Goal: Information Seeking & Learning: Learn about a topic

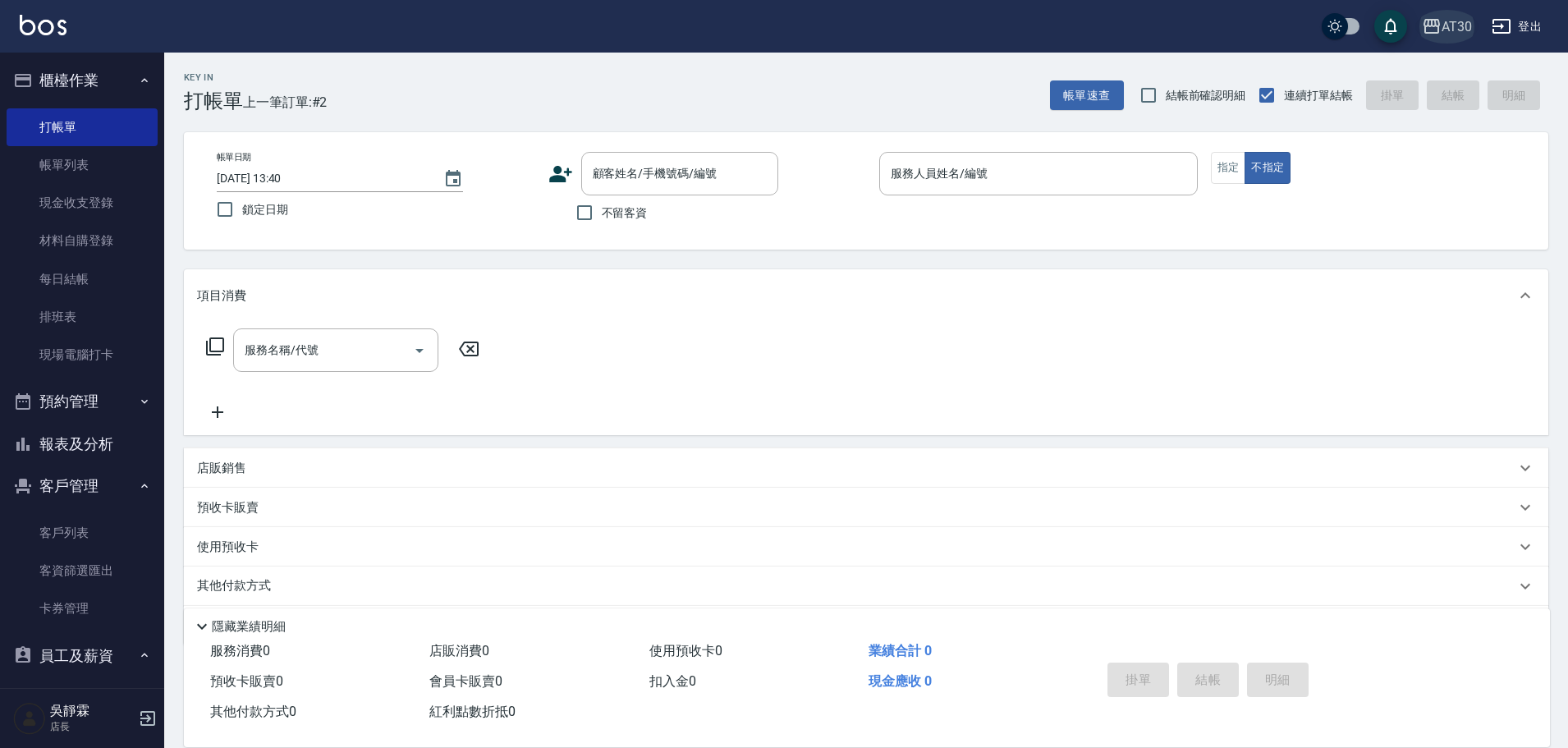
click at [1454, 29] on div "AT30" at bounding box center [1457, 26] width 31 height 21
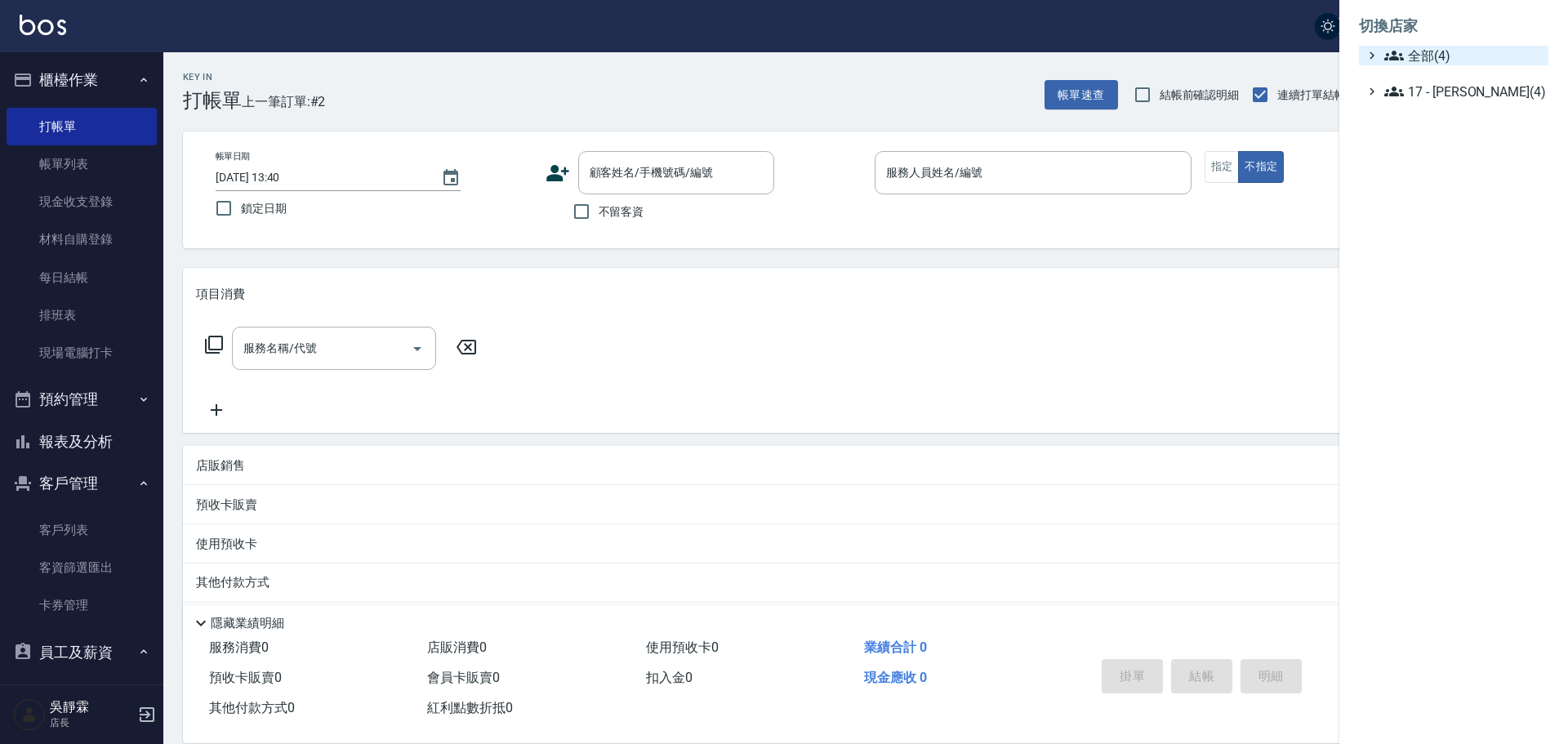
click at [1448, 61] on span "全部(4)" at bounding box center [1463, 56] width 158 height 20
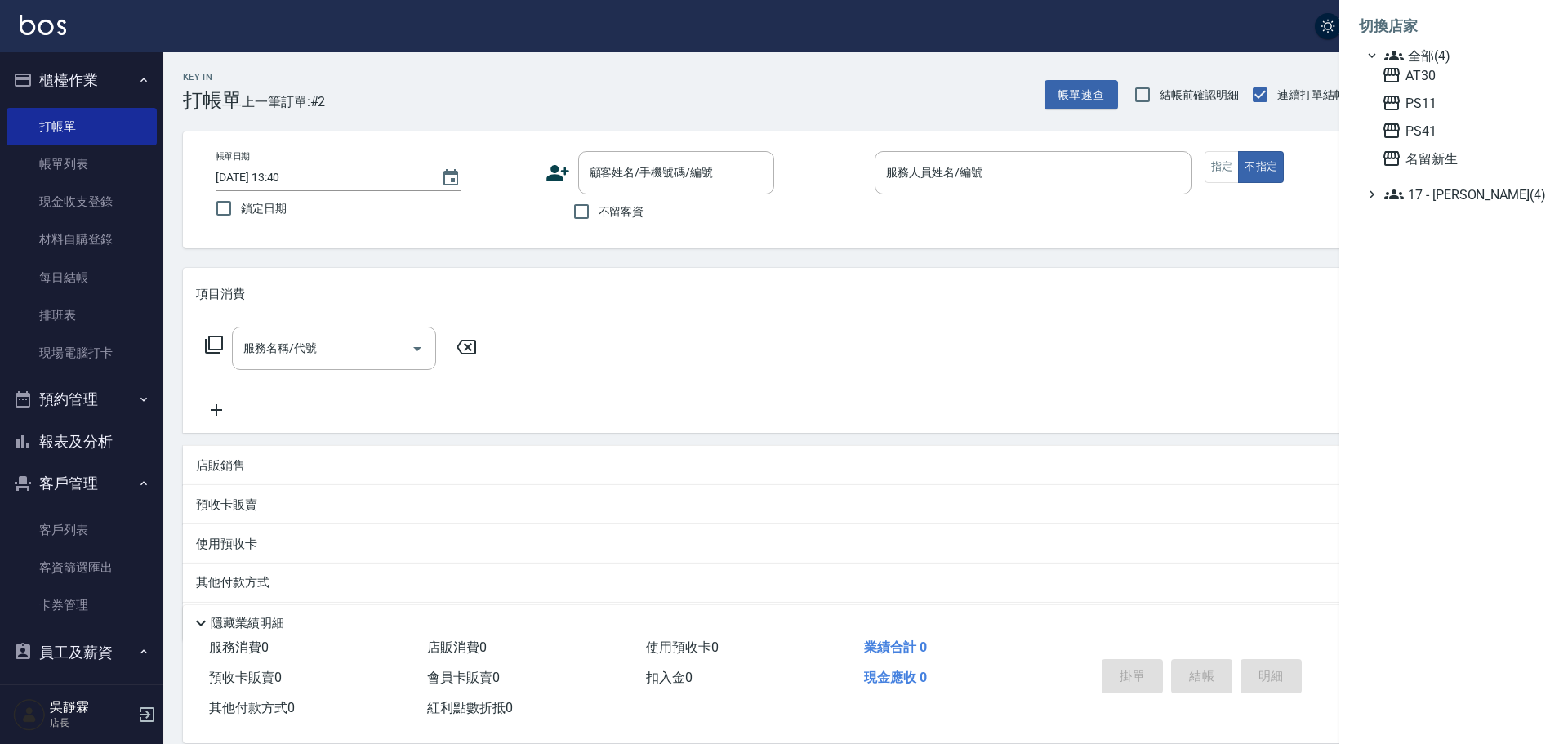
click at [1438, 148] on div "AT30 PS11 PS41 名留新生" at bounding box center [1462, 117] width 173 height 103
click at [1447, 163] on span "名留新生" at bounding box center [1463, 159] width 160 height 20
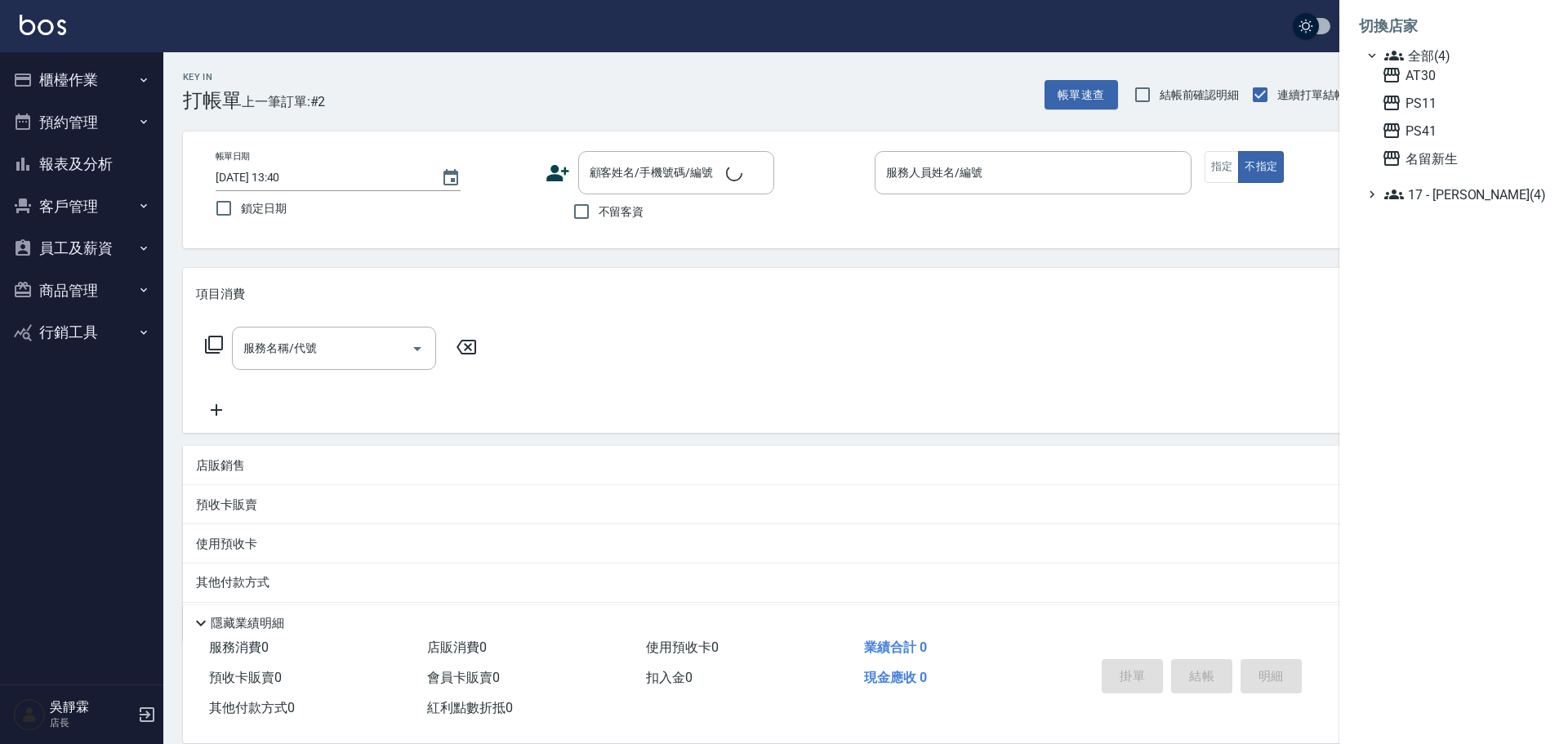
type input "王慧玲/0917240310/3398"
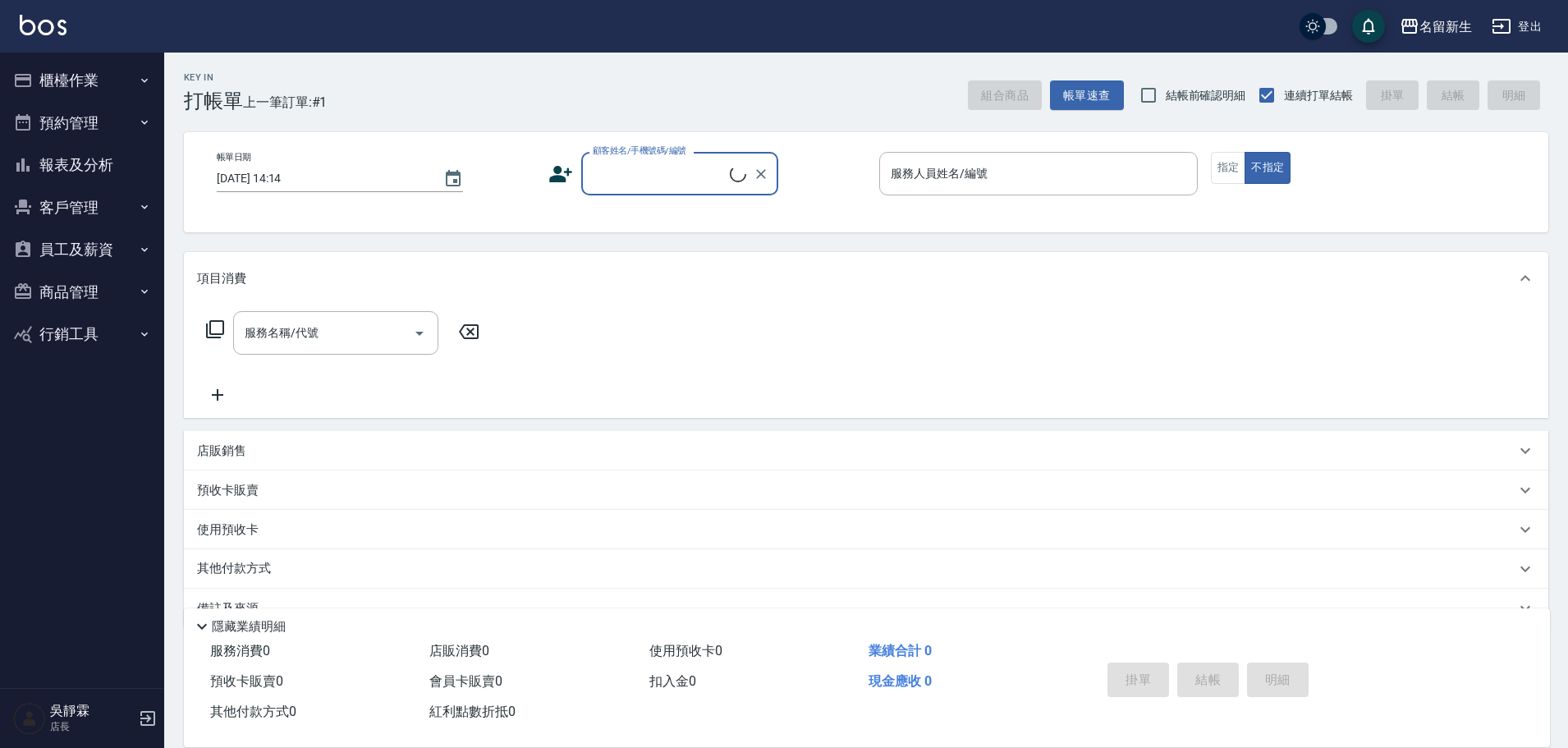
click at [119, 142] on button "預約管理" at bounding box center [82, 122] width 151 height 43
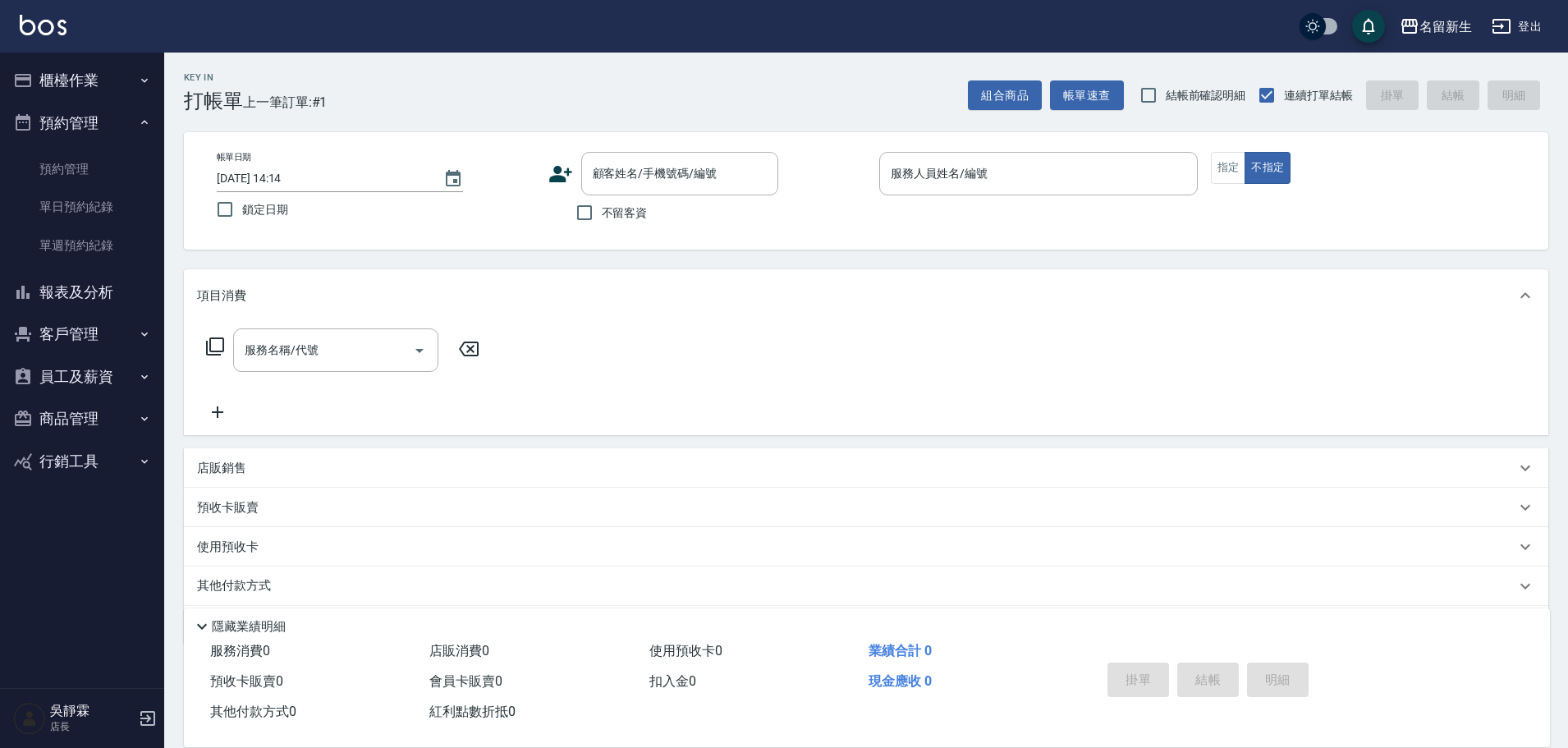
click at [115, 384] on button "員工及薪資" at bounding box center [82, 376] width 151 height 43
click at [113, 57] on ul "櫃檯作業 打帳單 帳單列表 現金收支登錄 材料自購登錄 每日結帳 排班表 現場電腦打卡 預約管理 預約管理 單日預約紀錄 單週預約紀錄 報表及分析 報表目錄 …" at bounding box center [82, 334] width 151 height 563
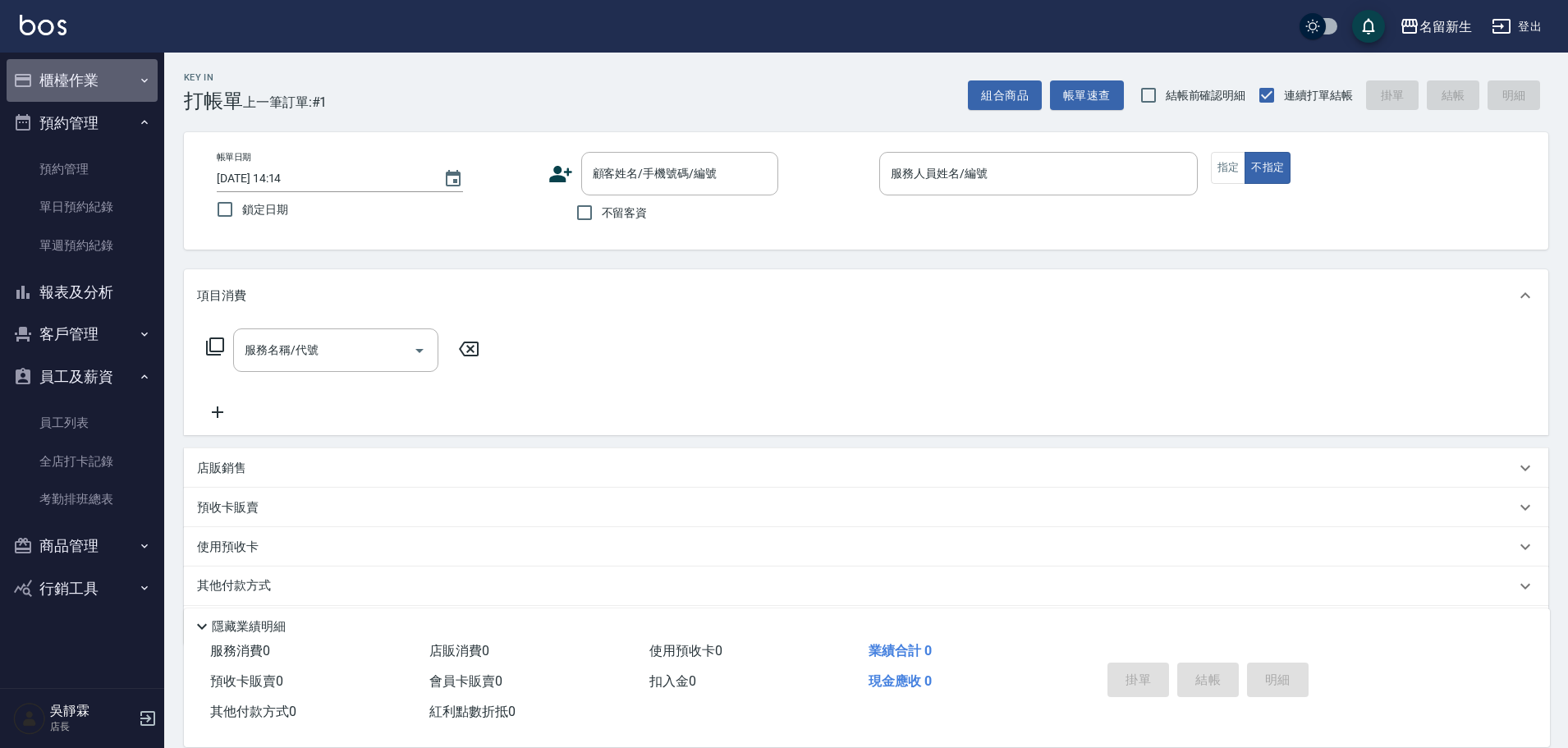
click at [110, 88] on button "櫃檯作業" at bounding box center [82, 80] width 151 height 43
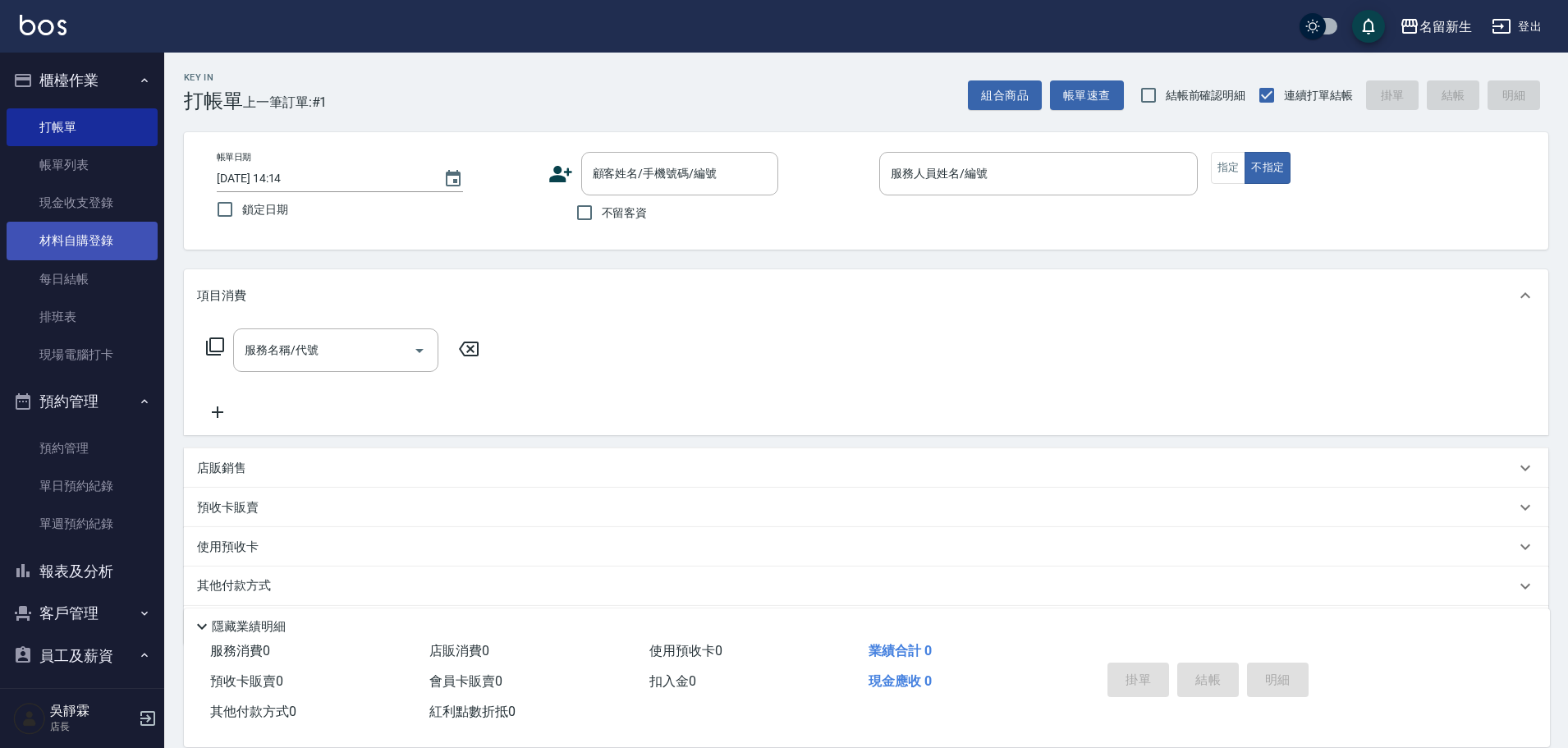
click at [110, 230] on link "材料自購登錄" at bounding box center [82, 241] width 151 height 38
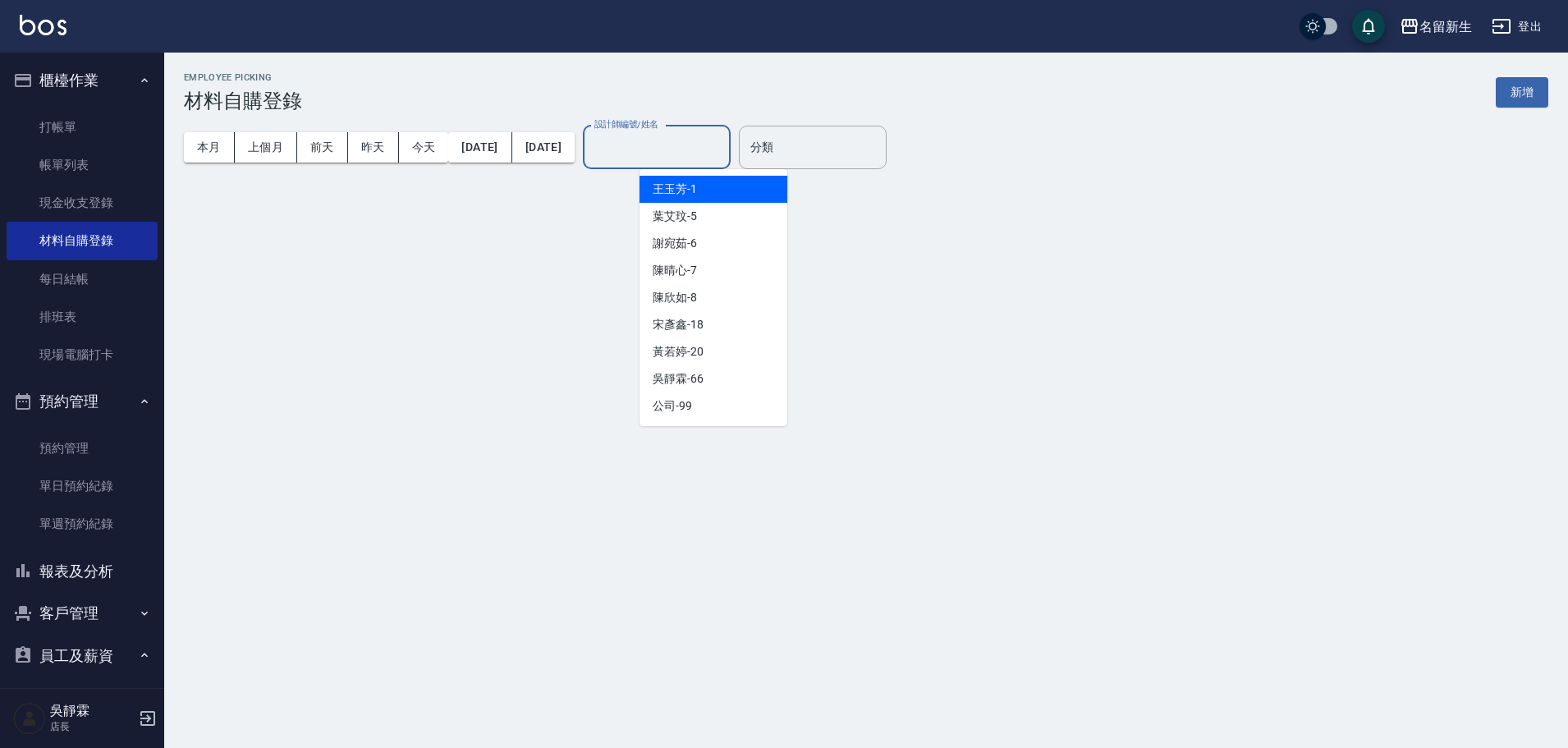
click at [707, 143] on input "設計師編號/姓名" at bounding box center [657, 148] width 133 height 29
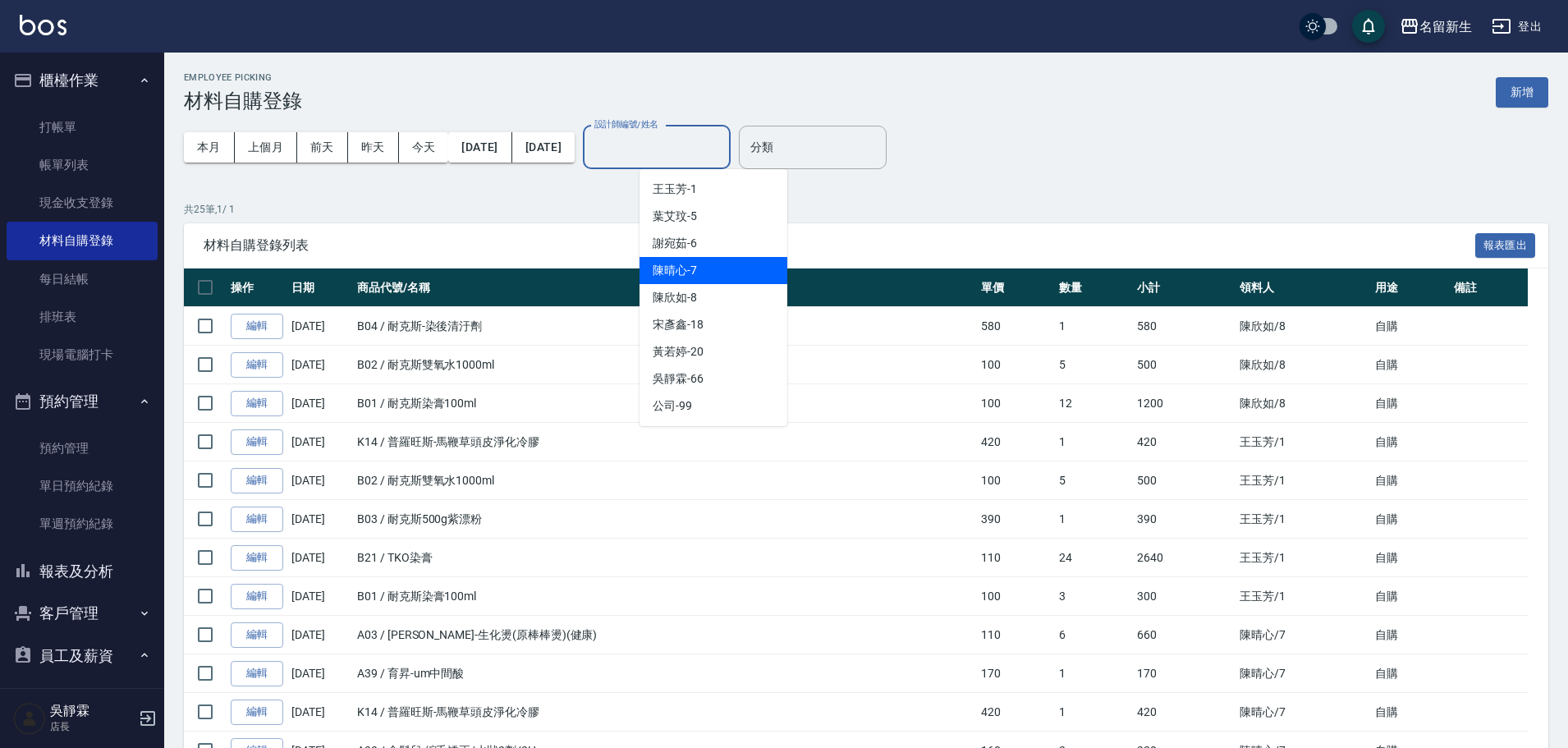
click at [696, 268] on span "[PERSON_NAME]-7" at bounding box center [675, 270] width 44 height 17
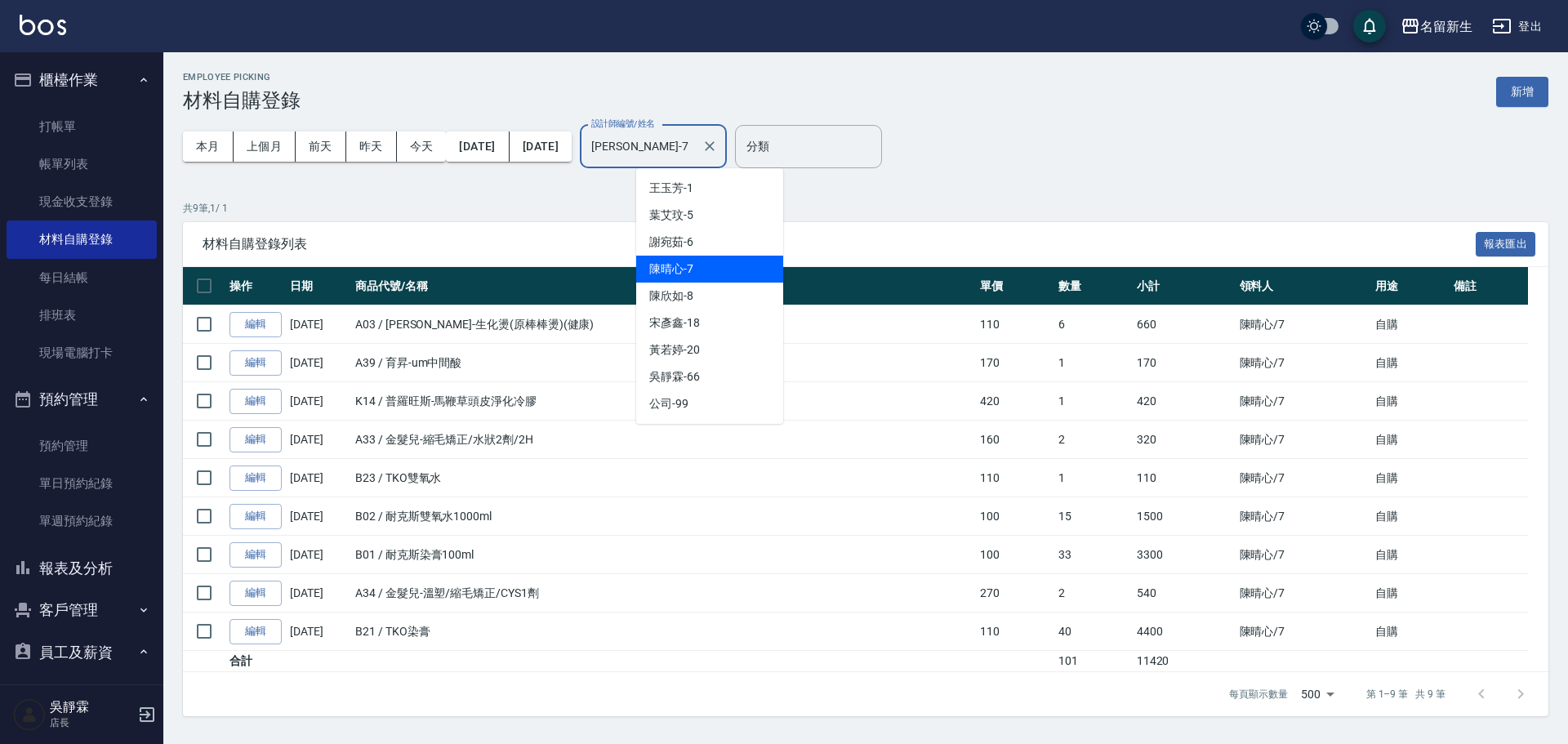
click at [695, 136] on input "[PERSON_NAME]-7" at bounding box center [642, 147] width 108 height 29
click at [703, 271] on div "[PERSON_NAME]-7" at bounding box center [709, 269] width 147 height 27
click at [695, 137] on input "[PERSON_NAME]-7" at bounding box center [642, 147] width 108 height 29
click at [702, 210] on div "[PERSON_NAME]-5" at bounding box center [709, 215] width 147 height 27
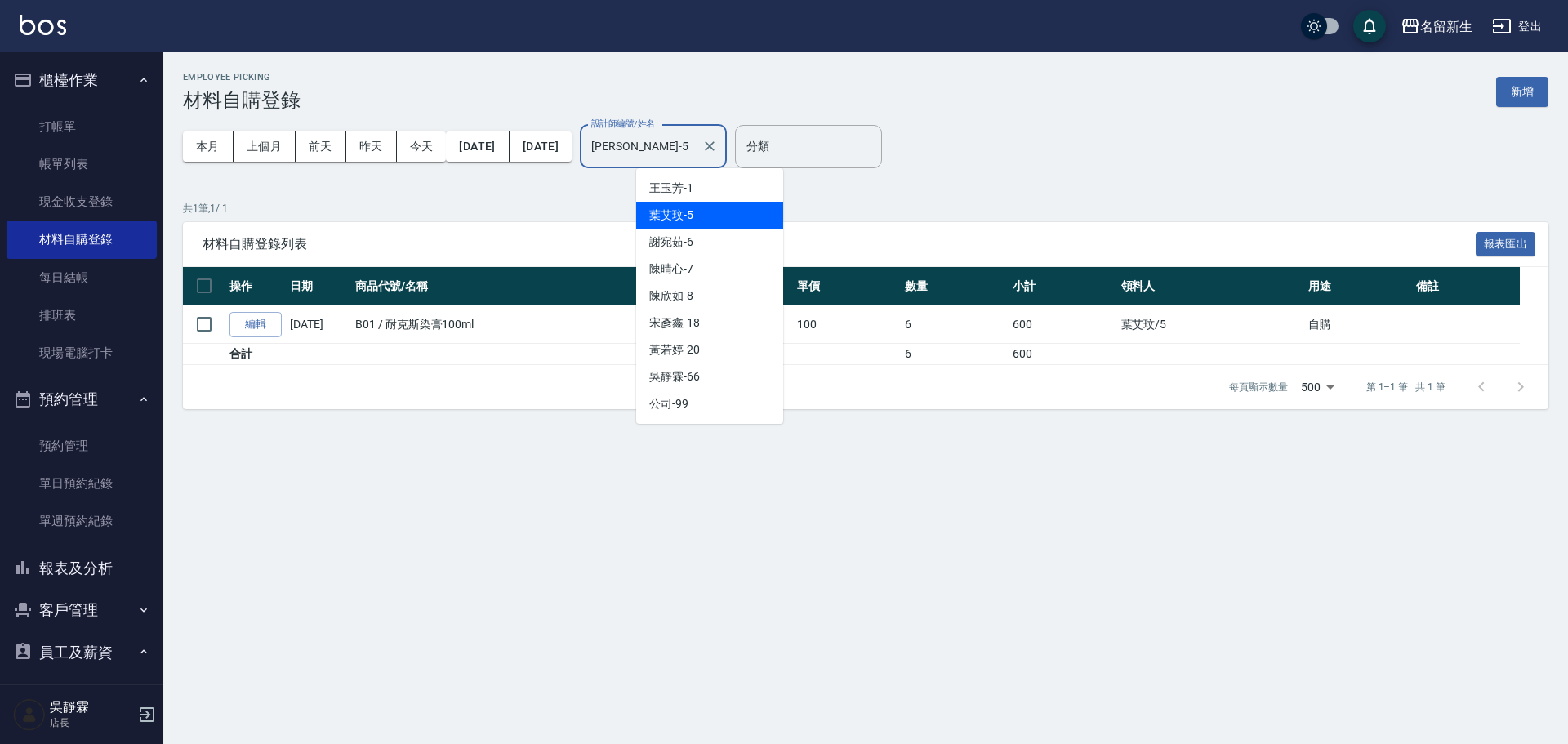
click at [695, 147] on input "[PERSON_NAME]-5" at bounding box center [642, 147] width 108 height 29
click at [716, 227] on div "[PERSON_NAME]-5" at bounding box center [709, 215] width 147 height 27
click at [695, 148] on input "[PERSON_NAME]-5" at bounding box center [642, 147] width 108 height 29
click at [736, 235] on div "[PERSON_NAME]-6" at bounding box center [709, 242] width 147 height 27
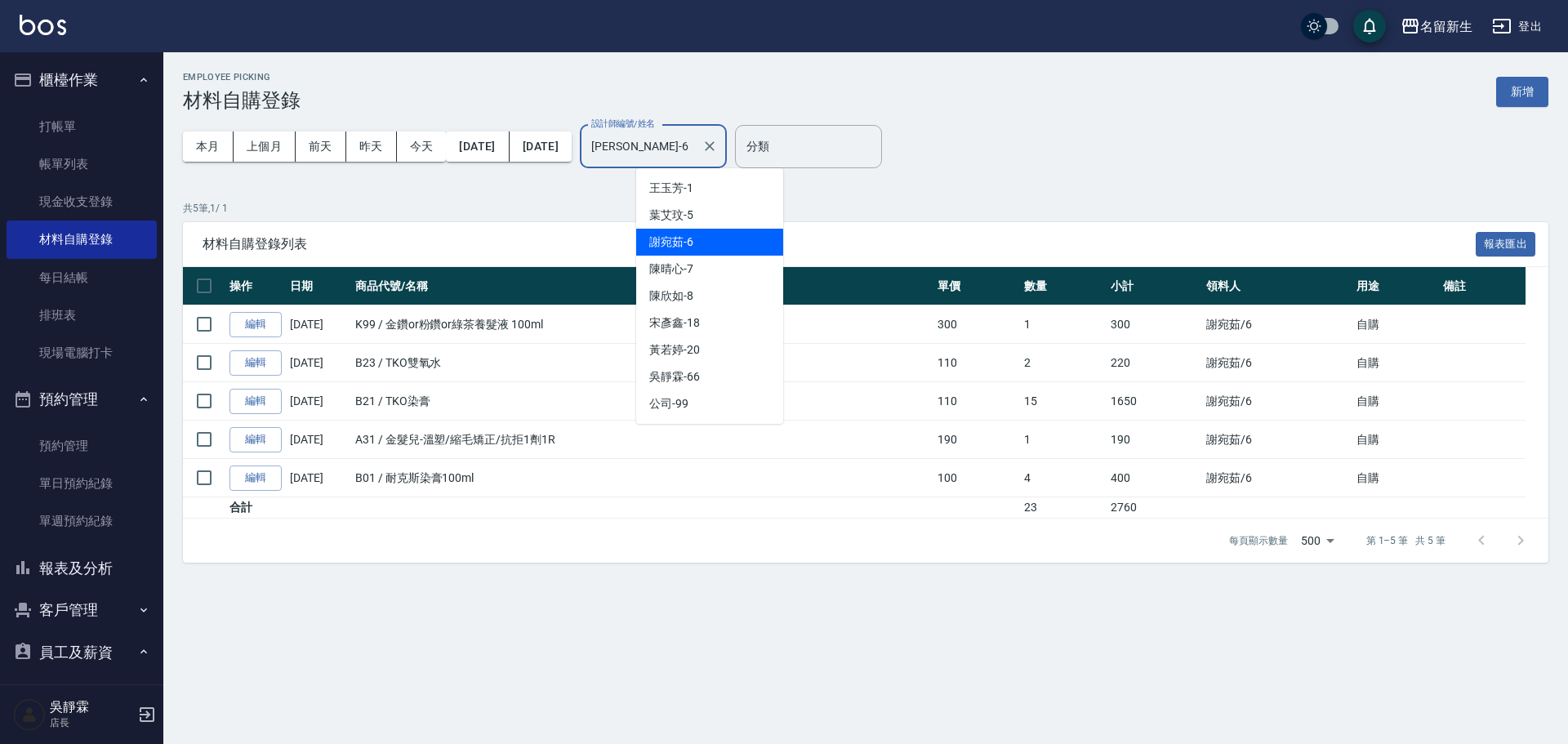
click at [695, 159] on input "[PERSON_NAME]-6" at bounding box center [642, 147] width 108 height 29
click at [738, 241] on div "[PERSON_NAME]-6" at bounding box center [709, 242] width 147 height 27
click at [695, 144] on input "[PERSON_NAME]-6" at bounding box center [642, 147] width 108 height 29
click at [725, 264] on div "[PERSON_NAME]-7" at bounding box center [709, 269] width 147 height 27
type input "[PERSON_NAME]-7"
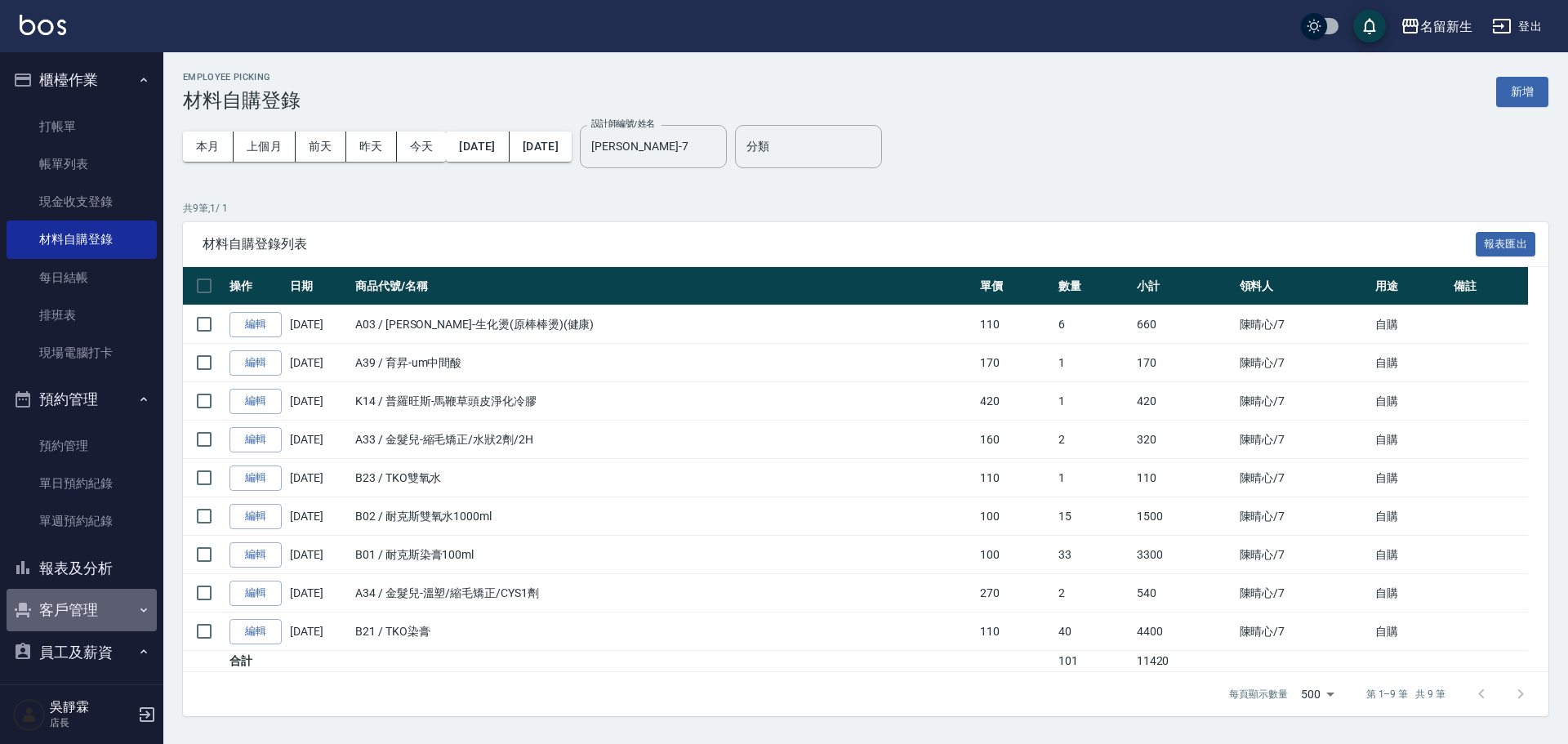
click at [101, 601] on button "客戶管理" at bounding box center [81, 609] width 150 height 42
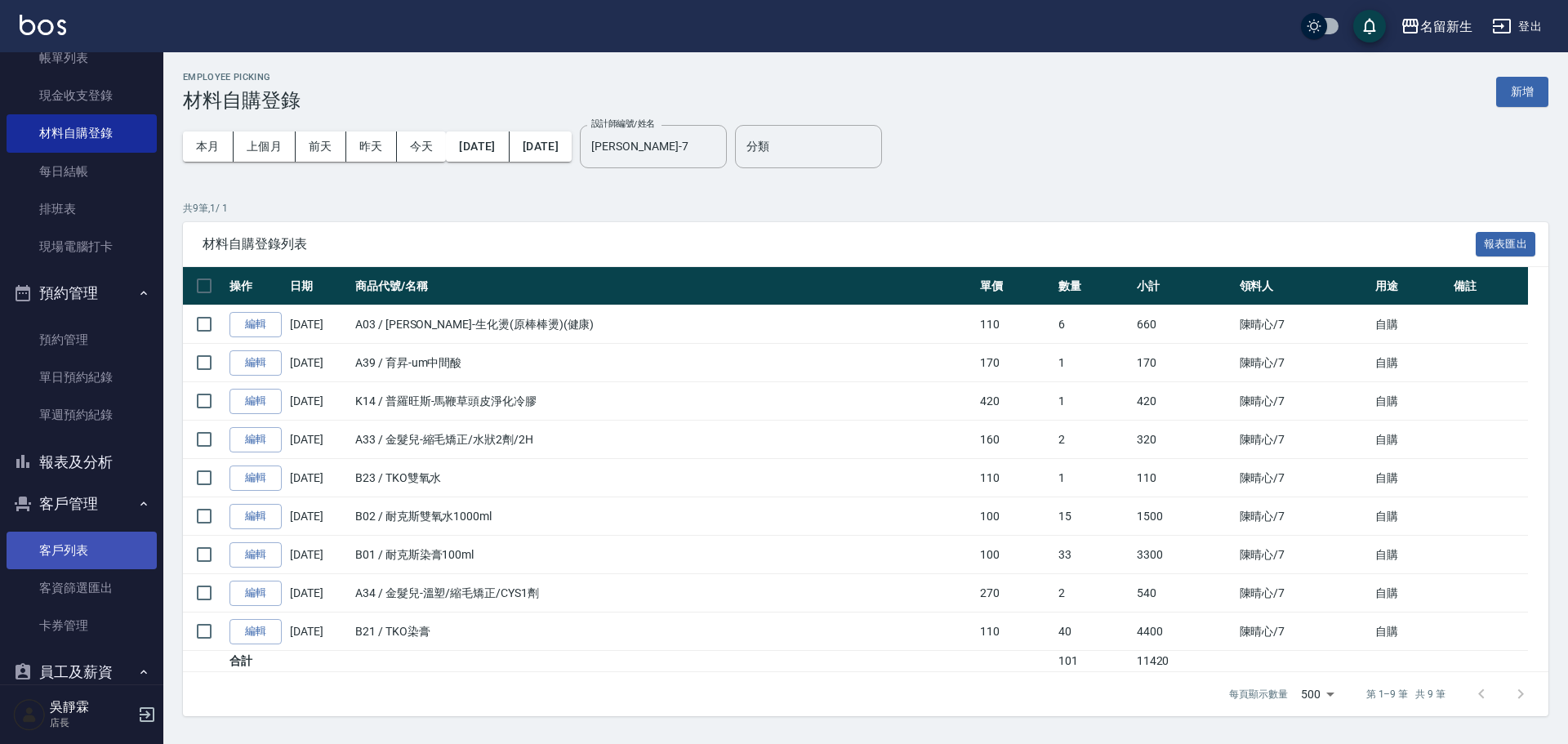
click at [53, 559] on link "客戶列表" at bounding box center [81, 550] width 150 height 38
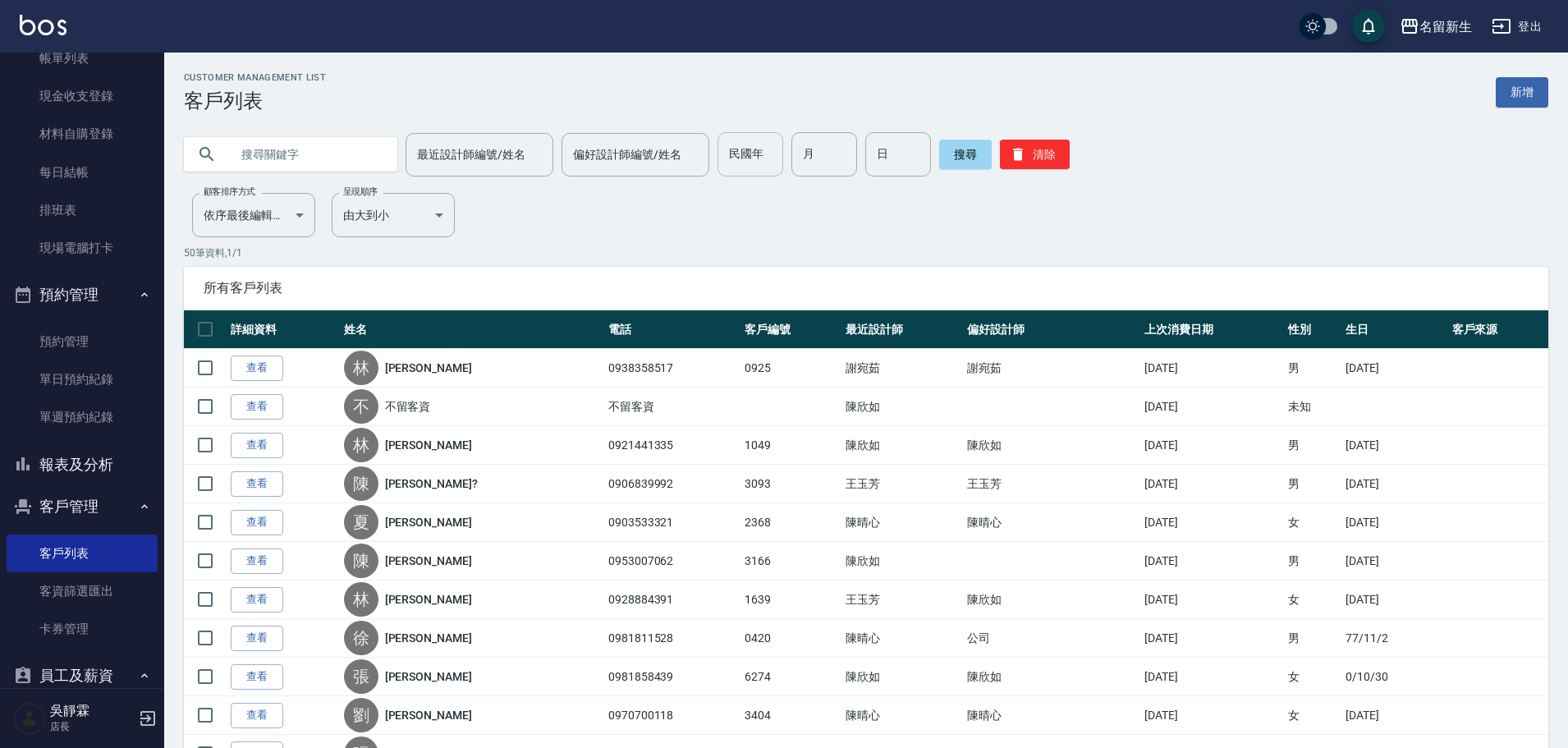
click at [758, 164] on input "民國年" at bounding box center [750, 154] width 66 height 44
type input "96"
type input "01"
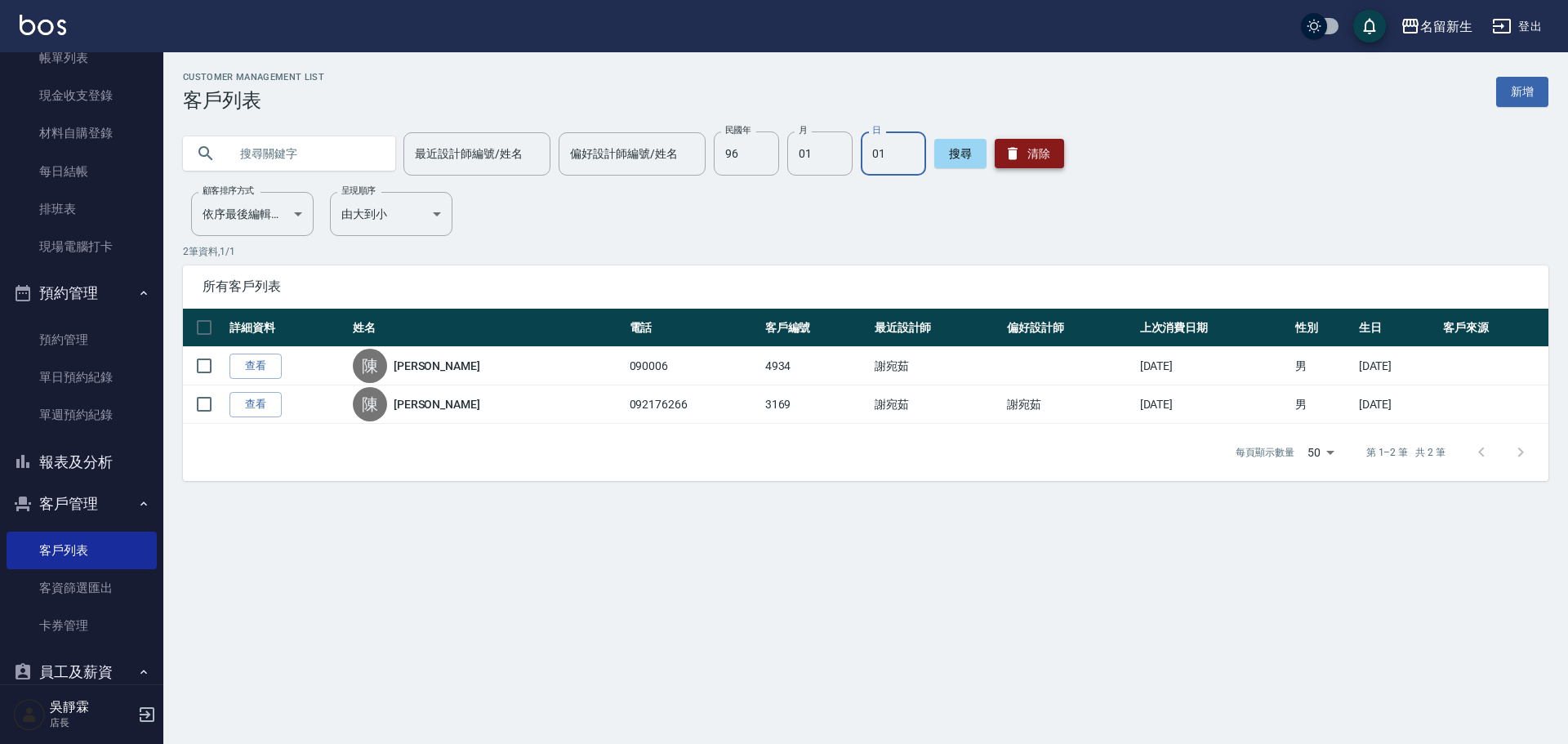
click at [1026, 161] on button "清除" at bounding box center [1029, 153] width 69 height 30
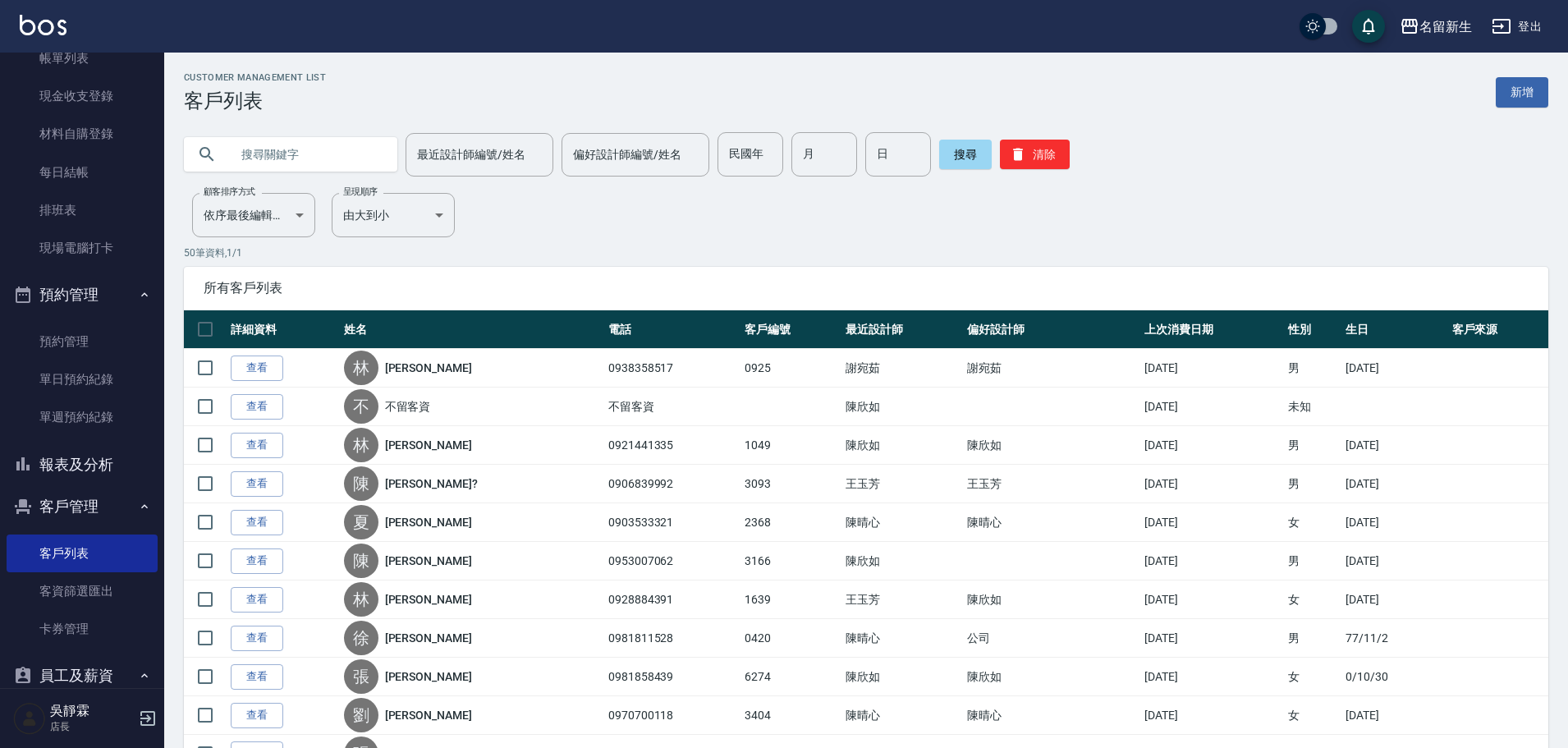
click at [293, 155] on input "text" at bounding box center [307, 154] width 154 height 44
type input "u"
type input "[PERSON_NAME]"
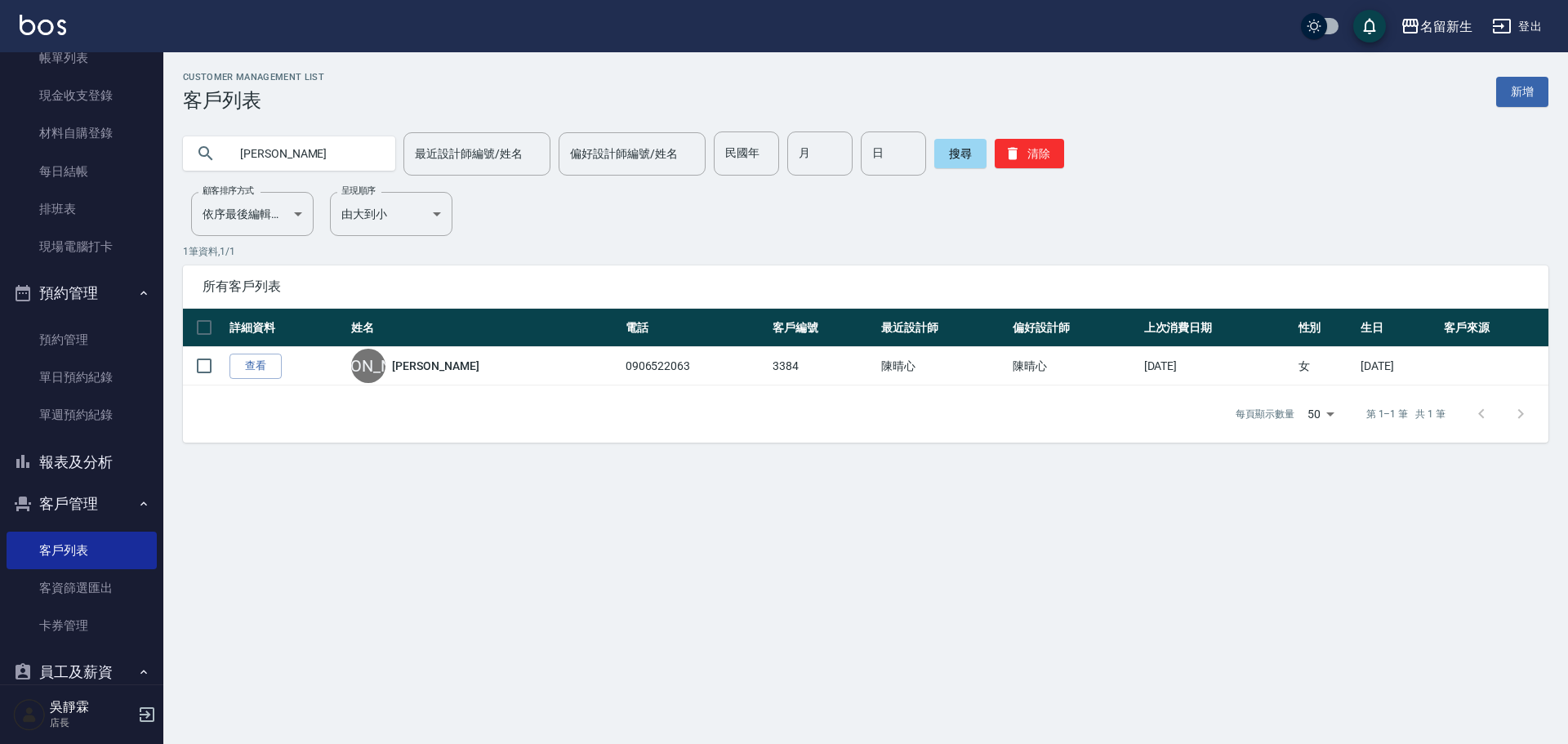
drag, startPoint x: 269, startPoint y: 152, endPoint x: 236, endPoint y: 159, distance: 33.7
click at [236, 159] on input "[PERSON_NAME]" at bounding box center [305, 153] width 153 height 44
click at [1427, 26] on div "名留新生" at bounding box center [1446, 26] width 52 height 21
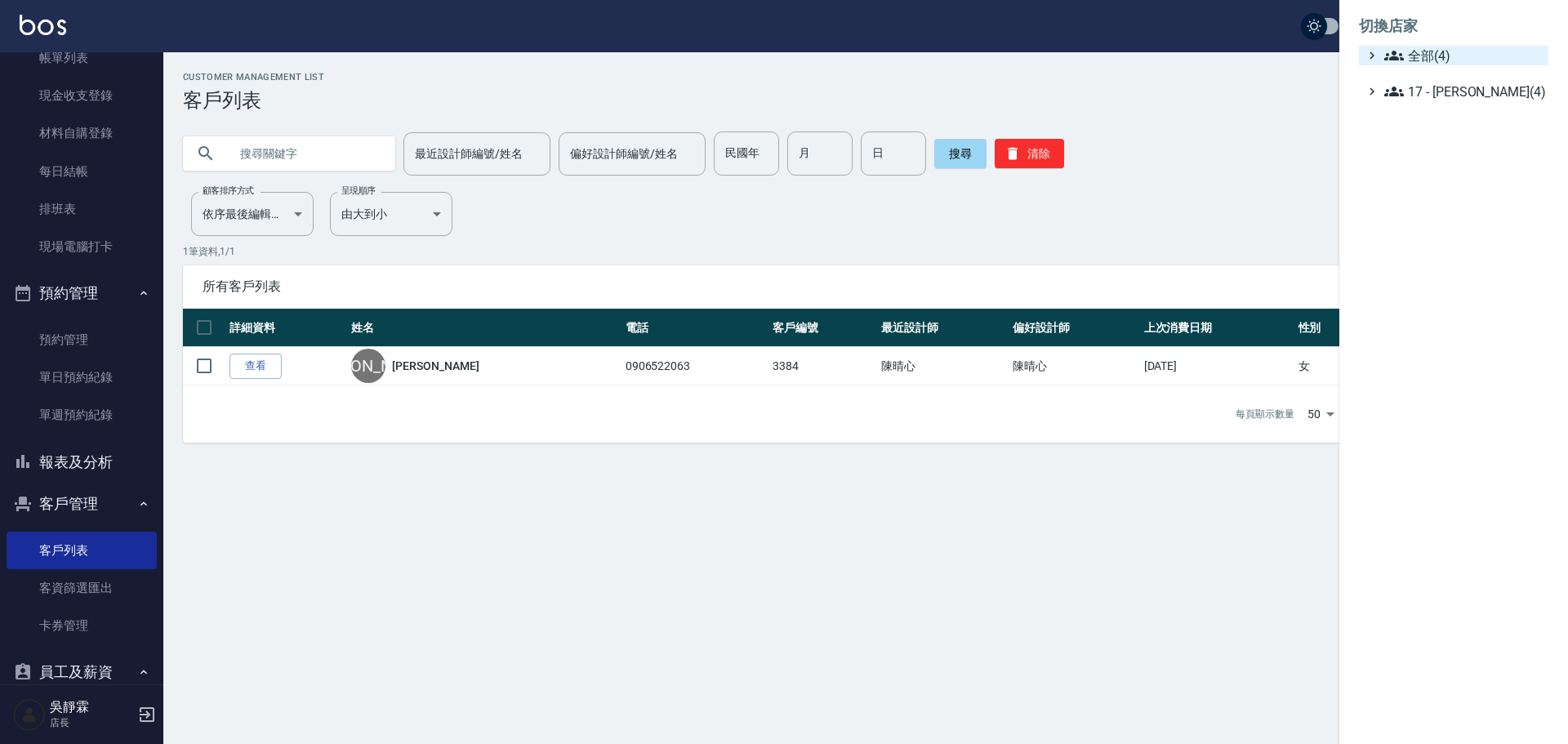
click at [1431, 53] on span "全部(4)" at bounding box center [1463, 56] width 158 height 20
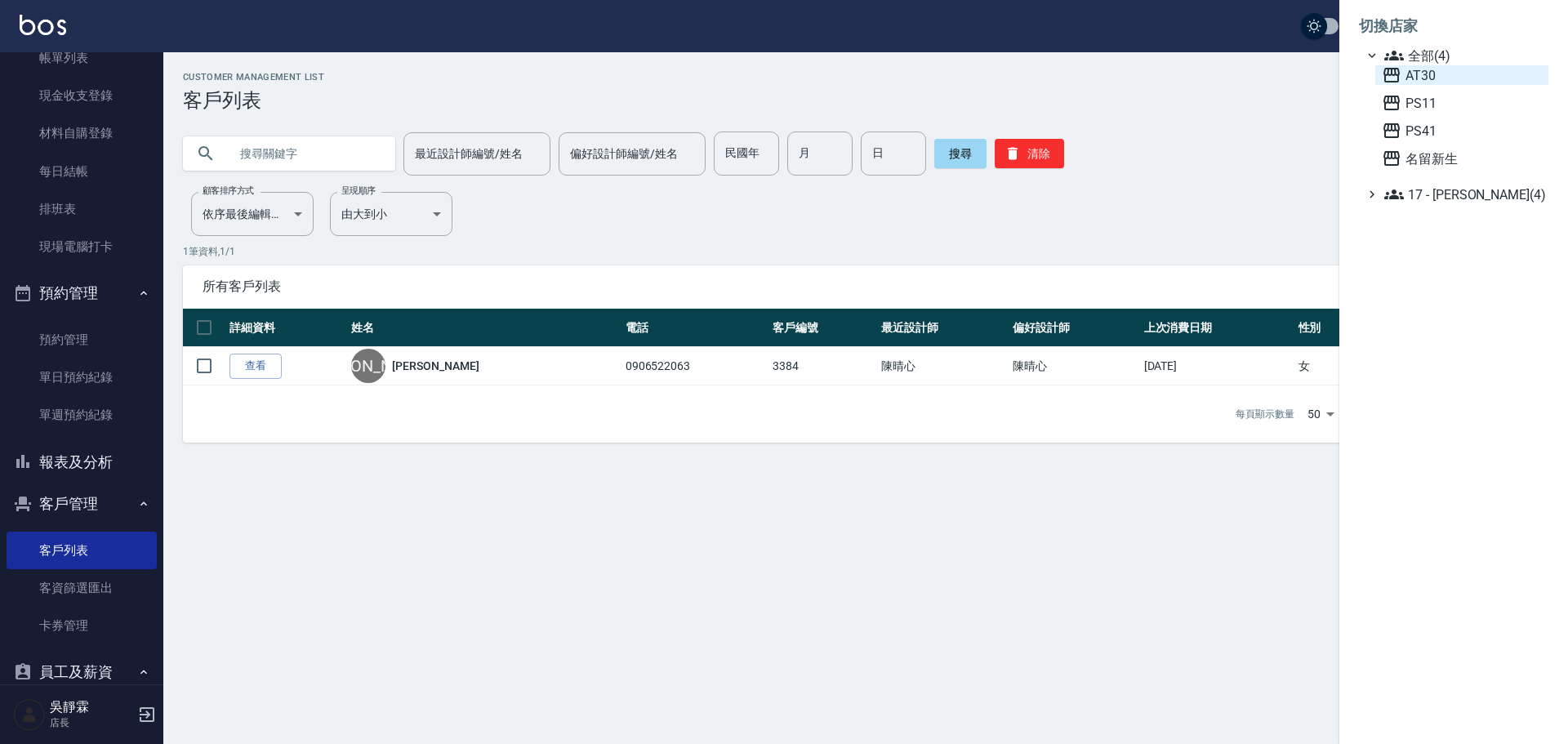
click at [1437, 83] on span "AT30" at bounding box center [1463, 76] width 160 height 20
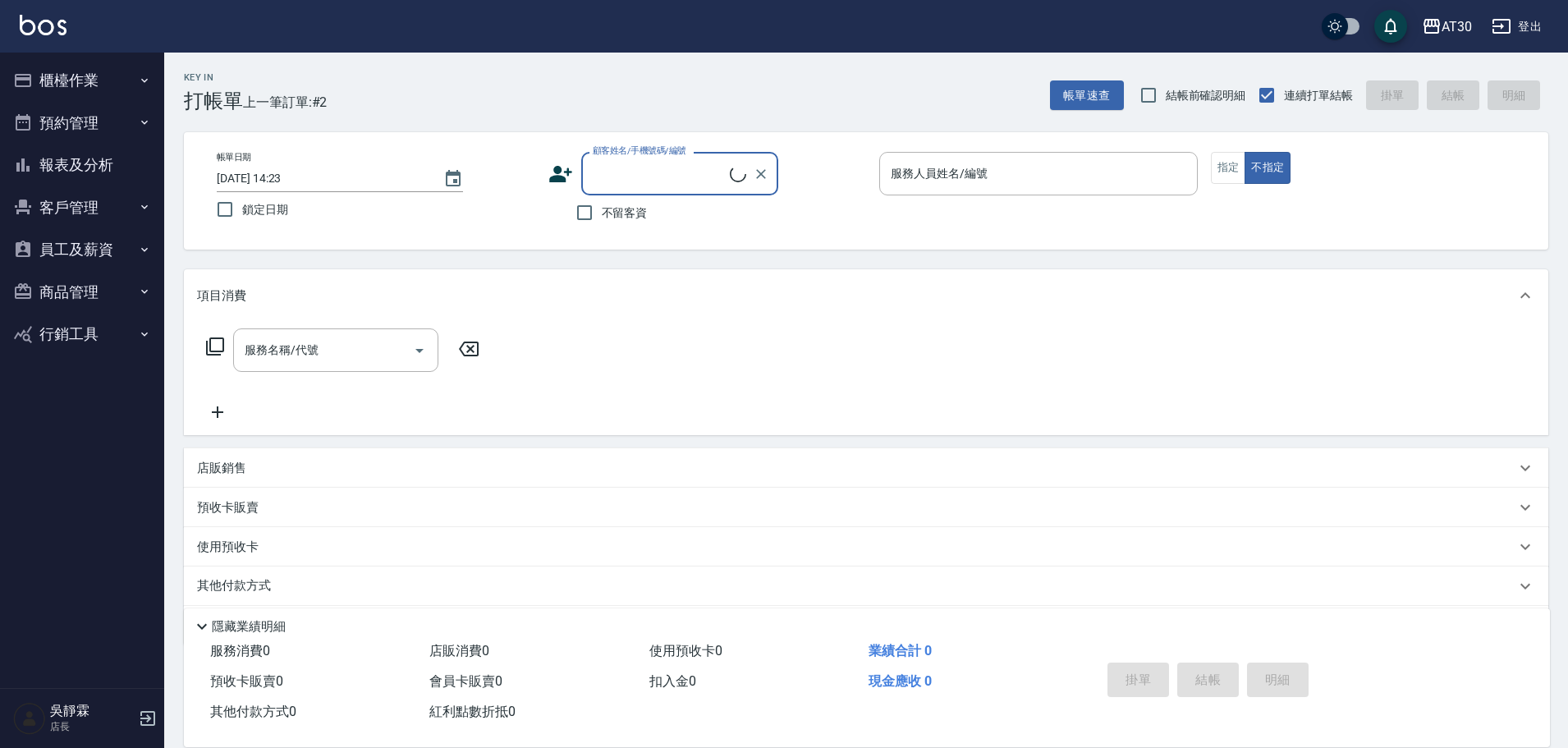
click at [110, 216] on button "客戶管理" at bounding box center [82, 207] width 151 height 43
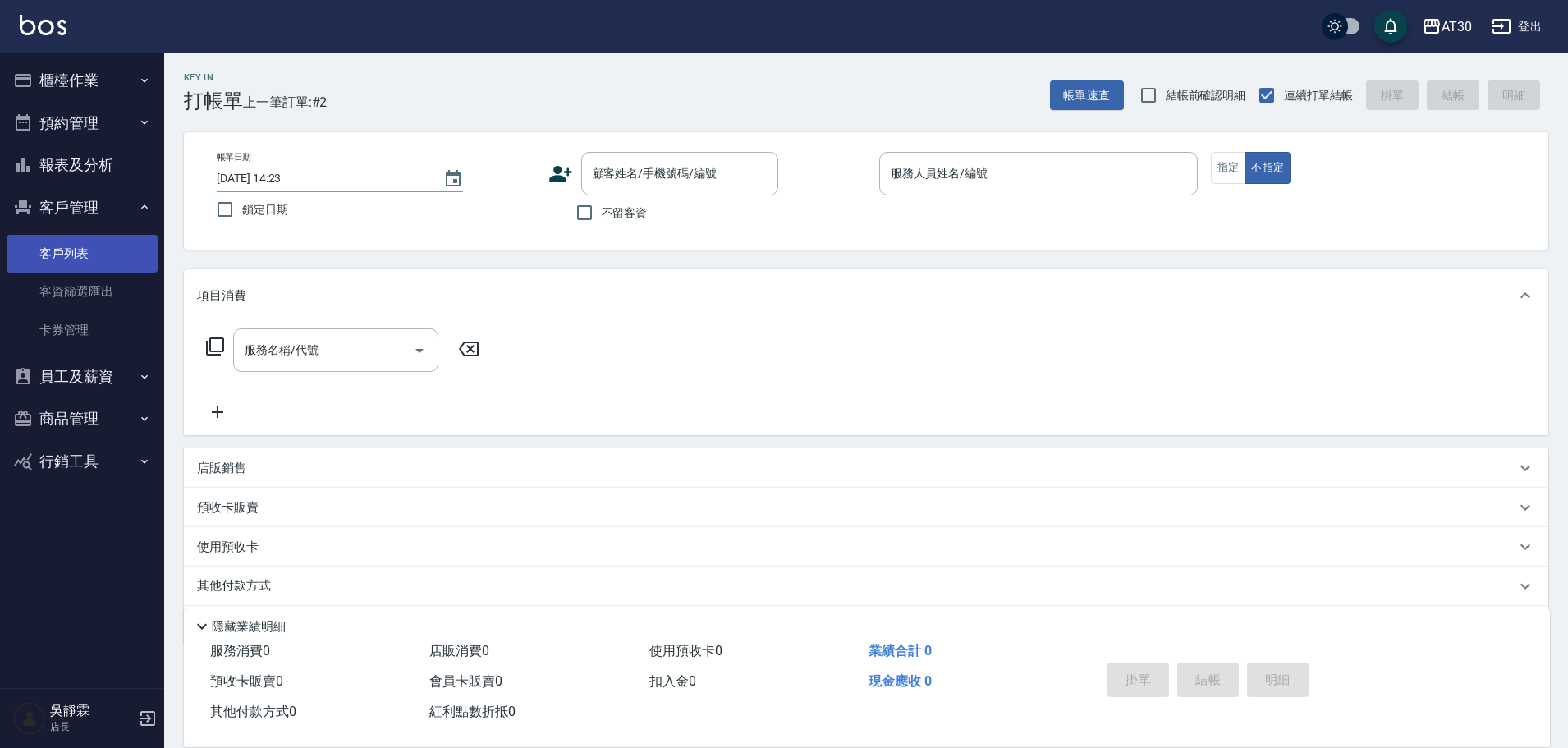
click at [106, 268] on link "客戶列表" at bounding box center [82, 254] width 151 height 38
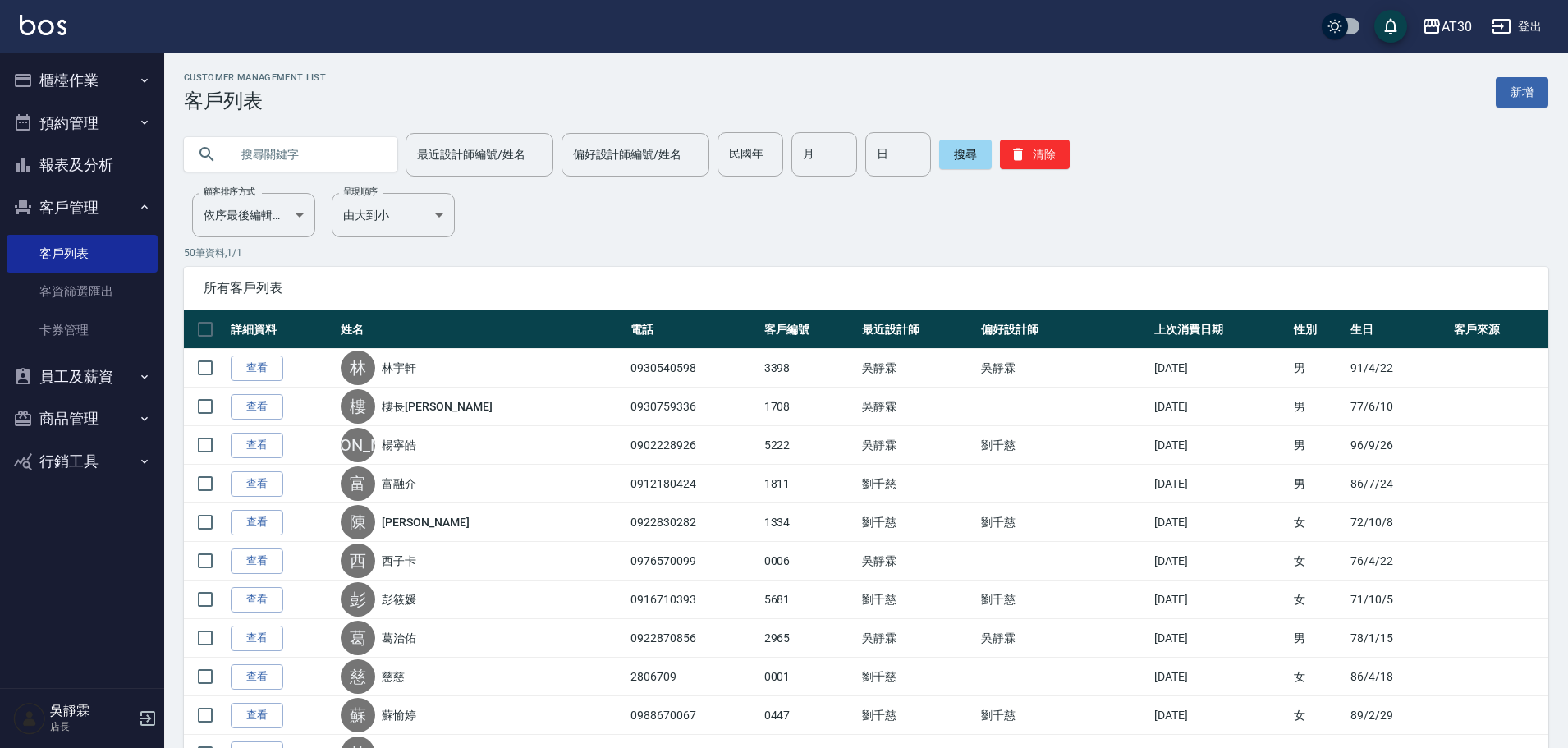
drag, startPoint x: 774, startPoint y: 148, endPoint x: 779, endPoint y: 139, distance: 10.3
click at [774, 145] on input "民國年" at bounding box center [750, 154] width 66 height 44
type input "96"
type input "01"
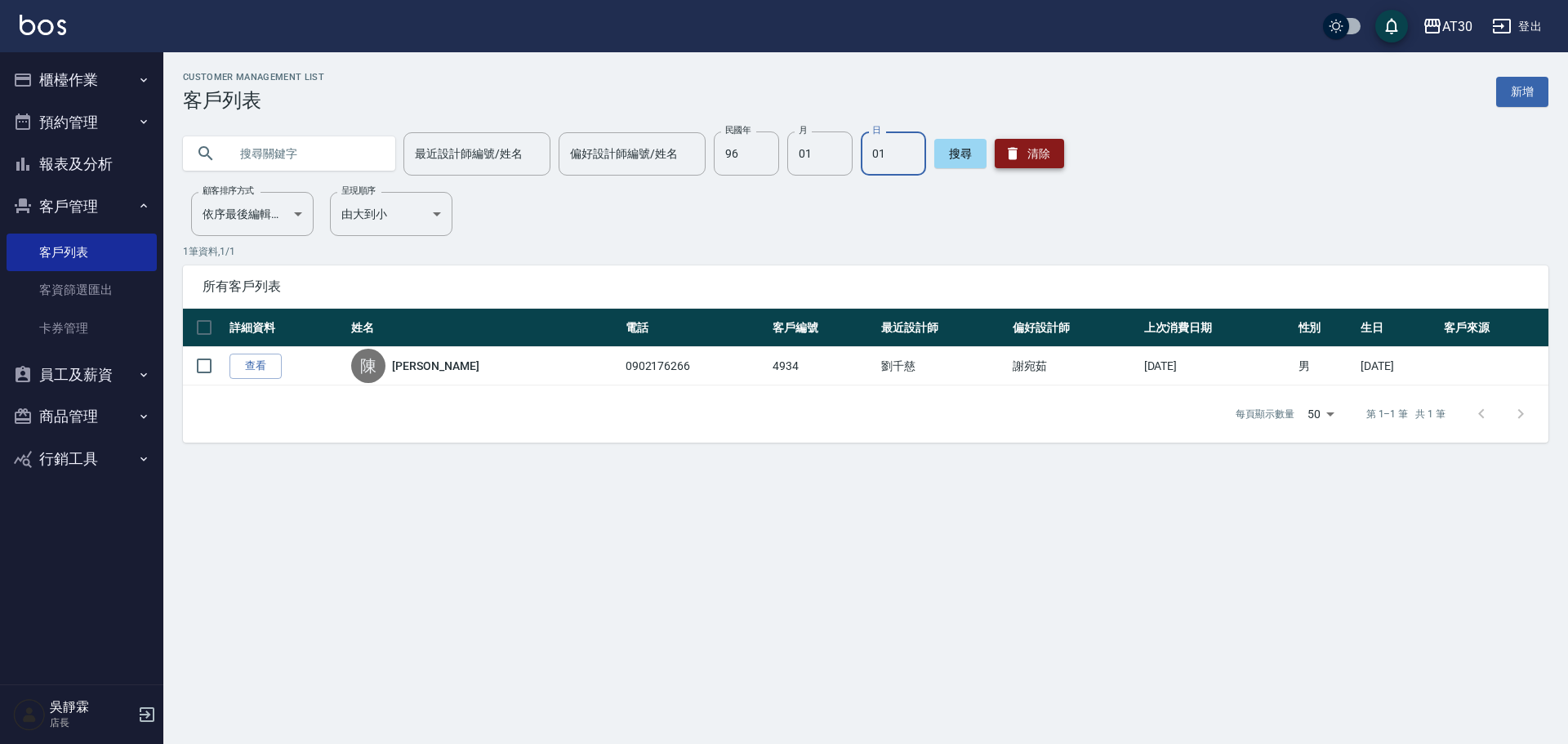
click at [1025, 165] on button "清除" at bounding box center [1029, 153] width 69 height 30
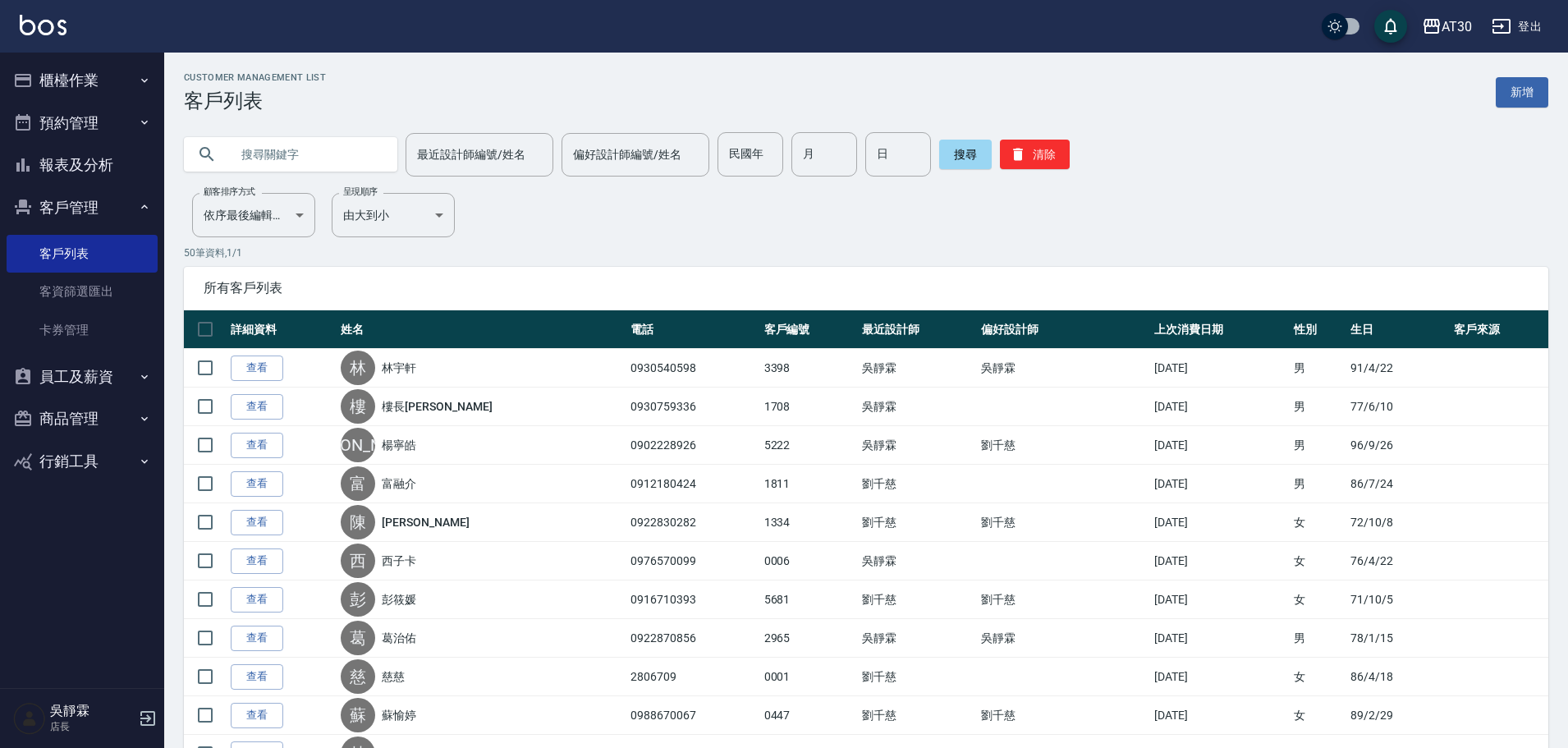
click at [315, 153] on input "text" at bounding box center [307, 154] width 154 height 44
type input "[PERSON_NAME]"
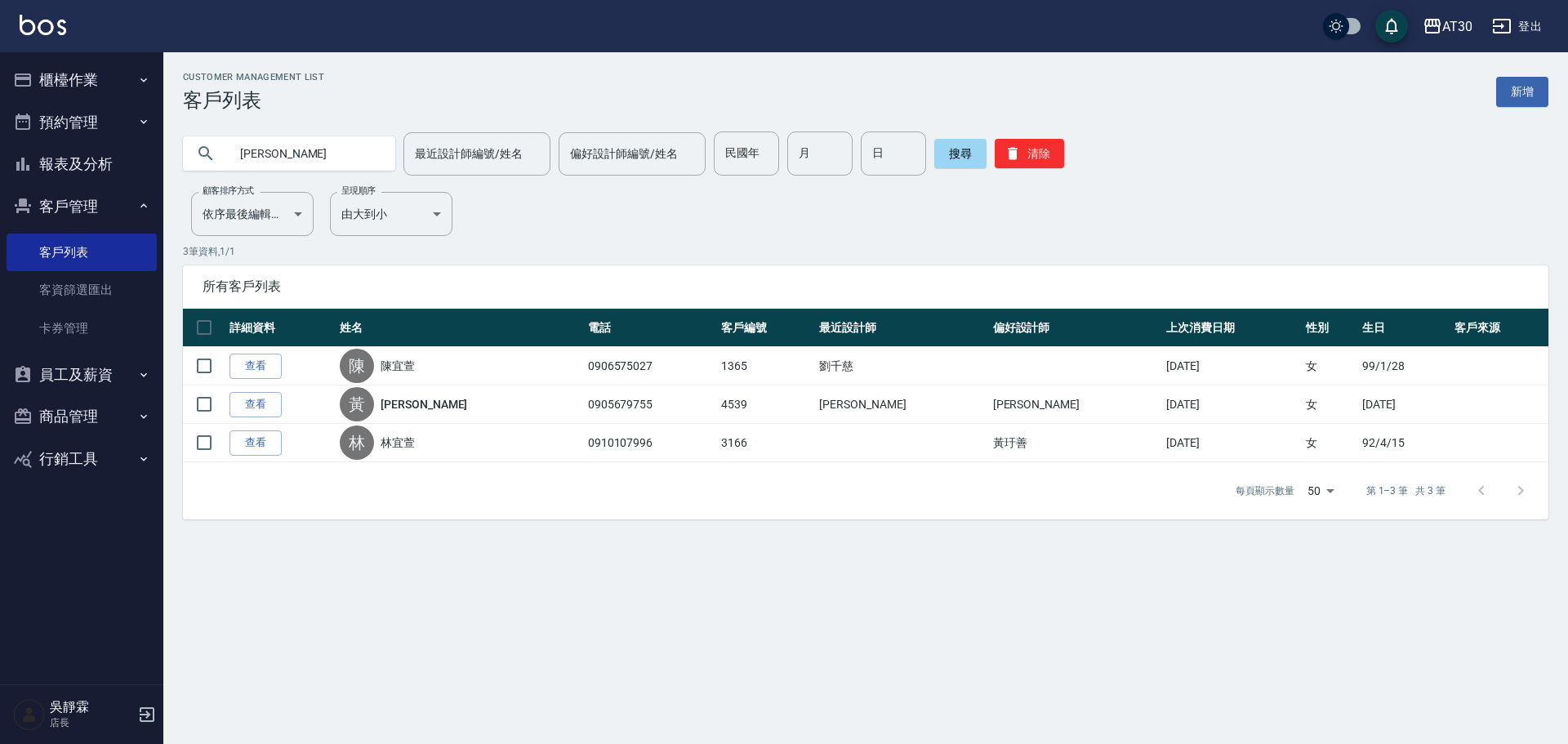
click at [109, 159] on button "報表及分析" at bounding box center [81, 164] width 150 height 42
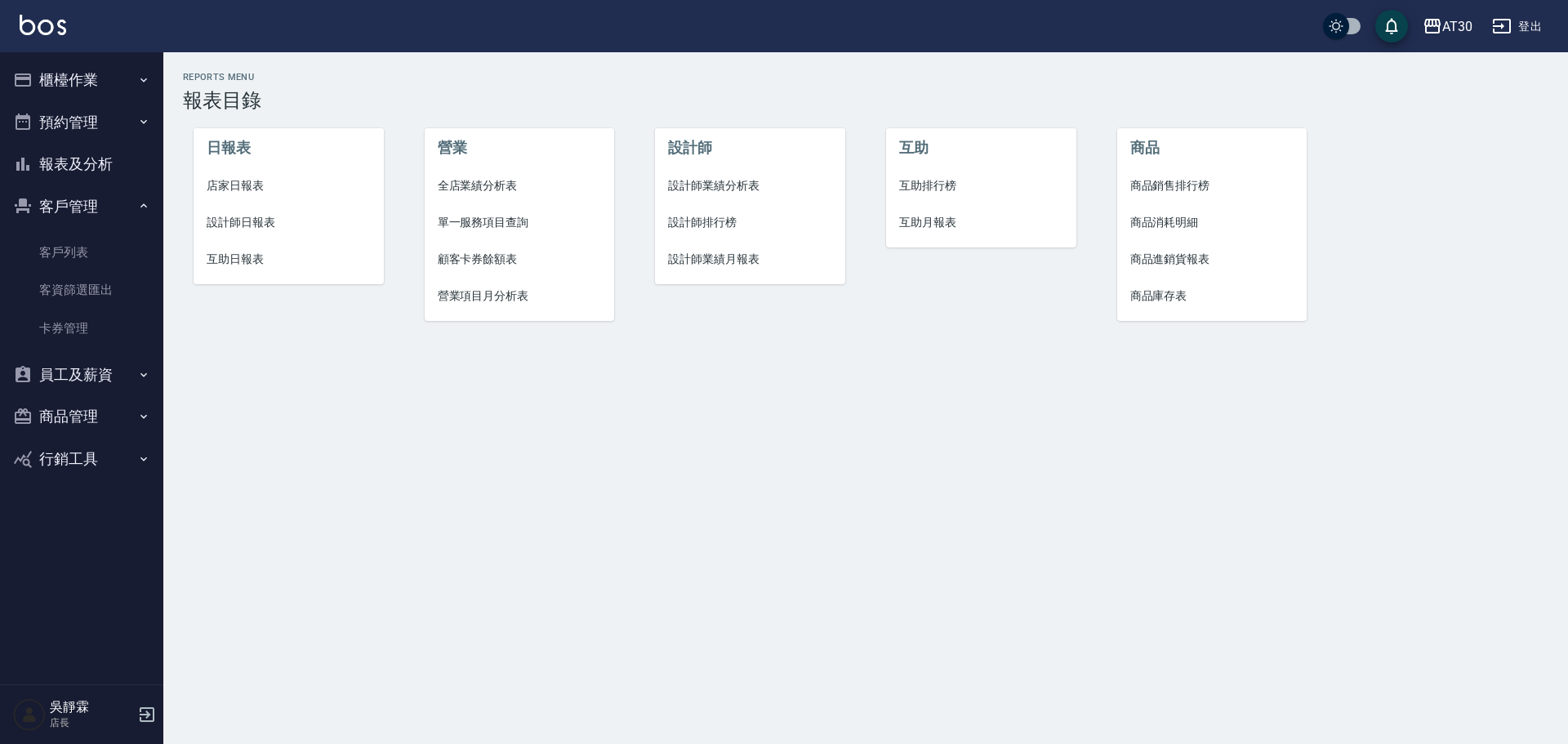
click at [705, 226] on span "設計師排行榜" at bounding box center [750, 222] width 164 height 17
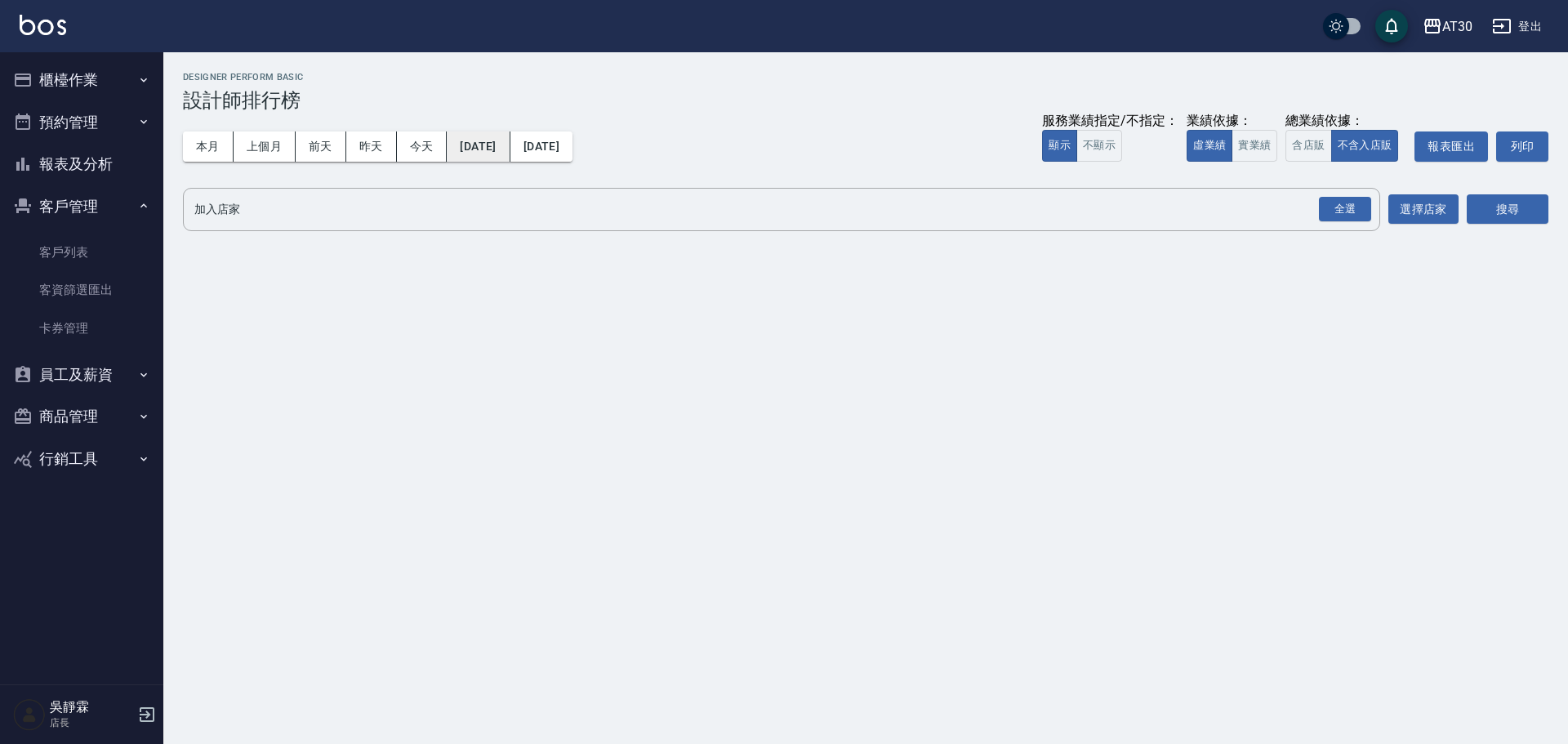
click at [483, 152] on button "[DATE]" at bounding box center [479, 147] width 63 height 31
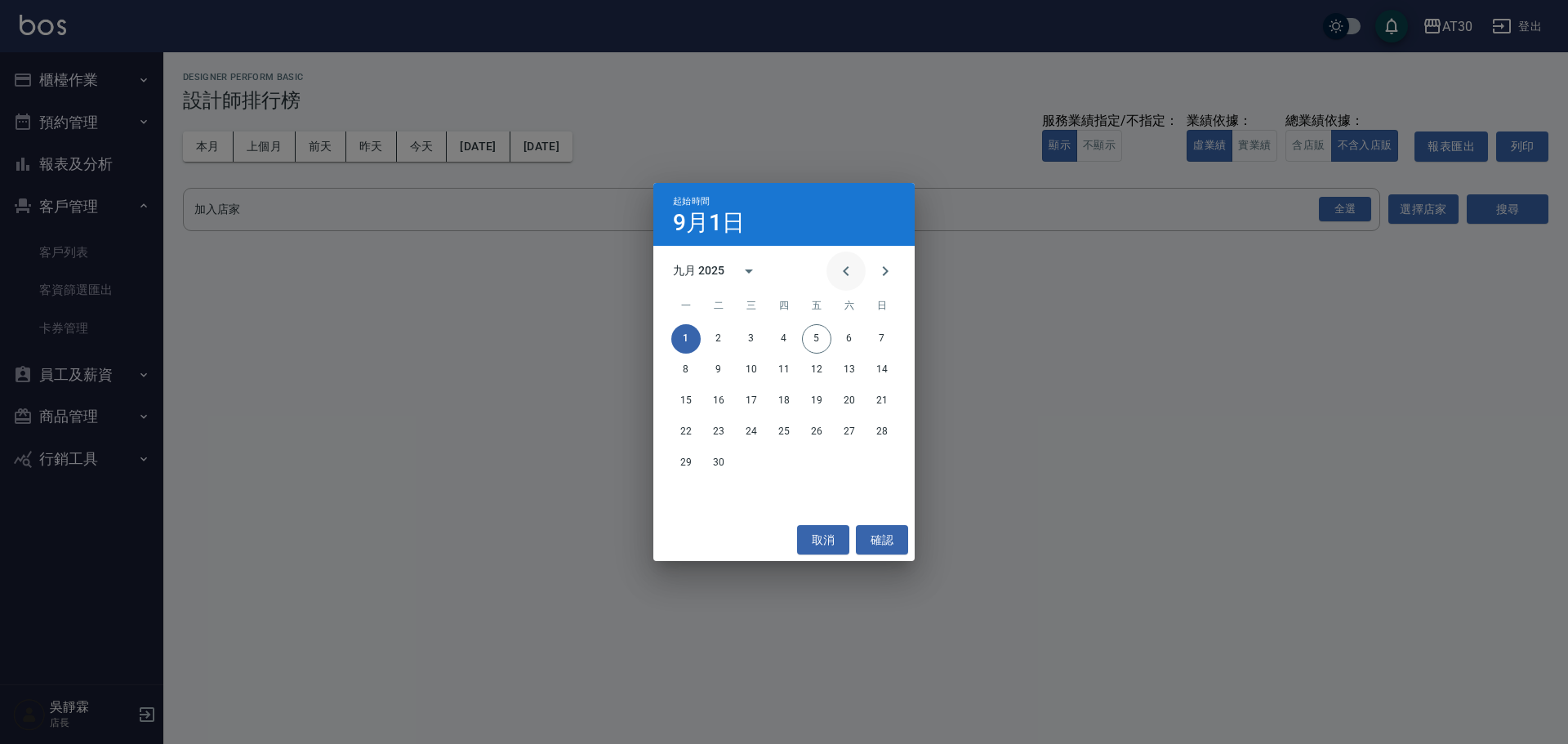
click at [834, 271] on button "Previous month" at bounding box center [846, 271] width 40 height 40
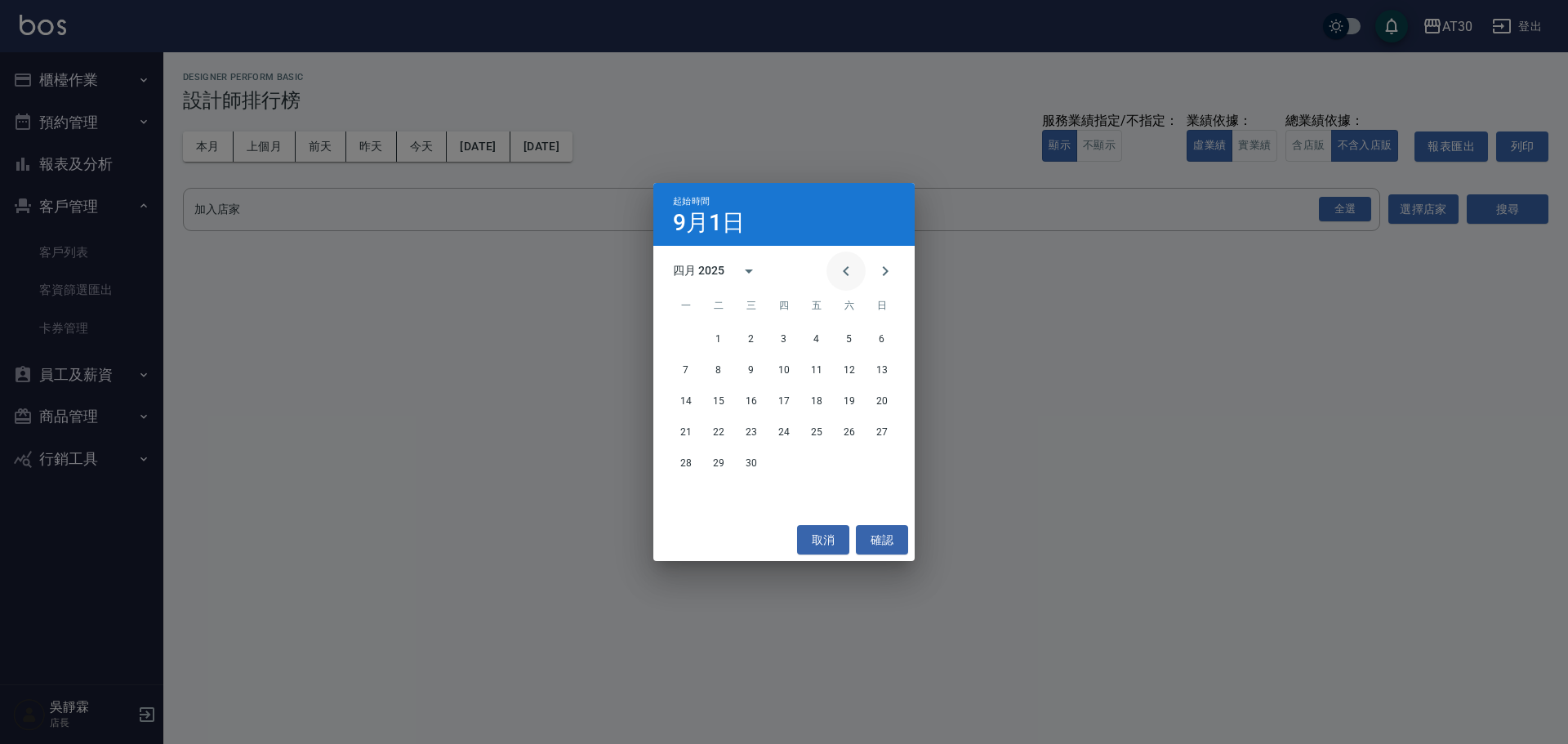
click at [834, 271] on button "Previous month" at bounding box center [846, 271] width 40 height 40
click at [831, 275] on button "Previous month" at bounding box center [846, 271] width 40 height 40
click at [747, 329] on button "1" at bounding box center [752, 339] width 30 height 30
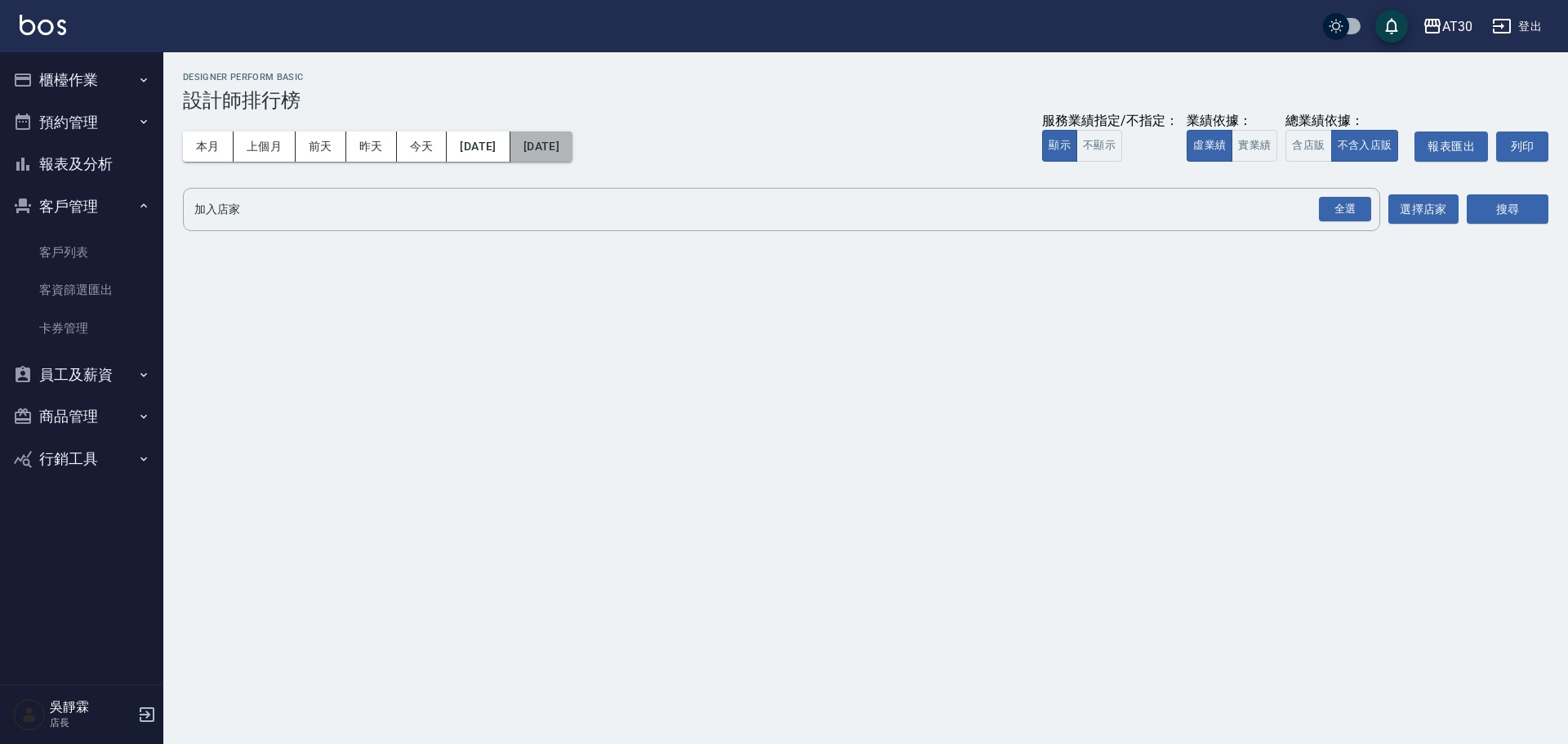
click at [572, 154] on button "[DATE]" at bounding box center [541, 147] width 62 height 31
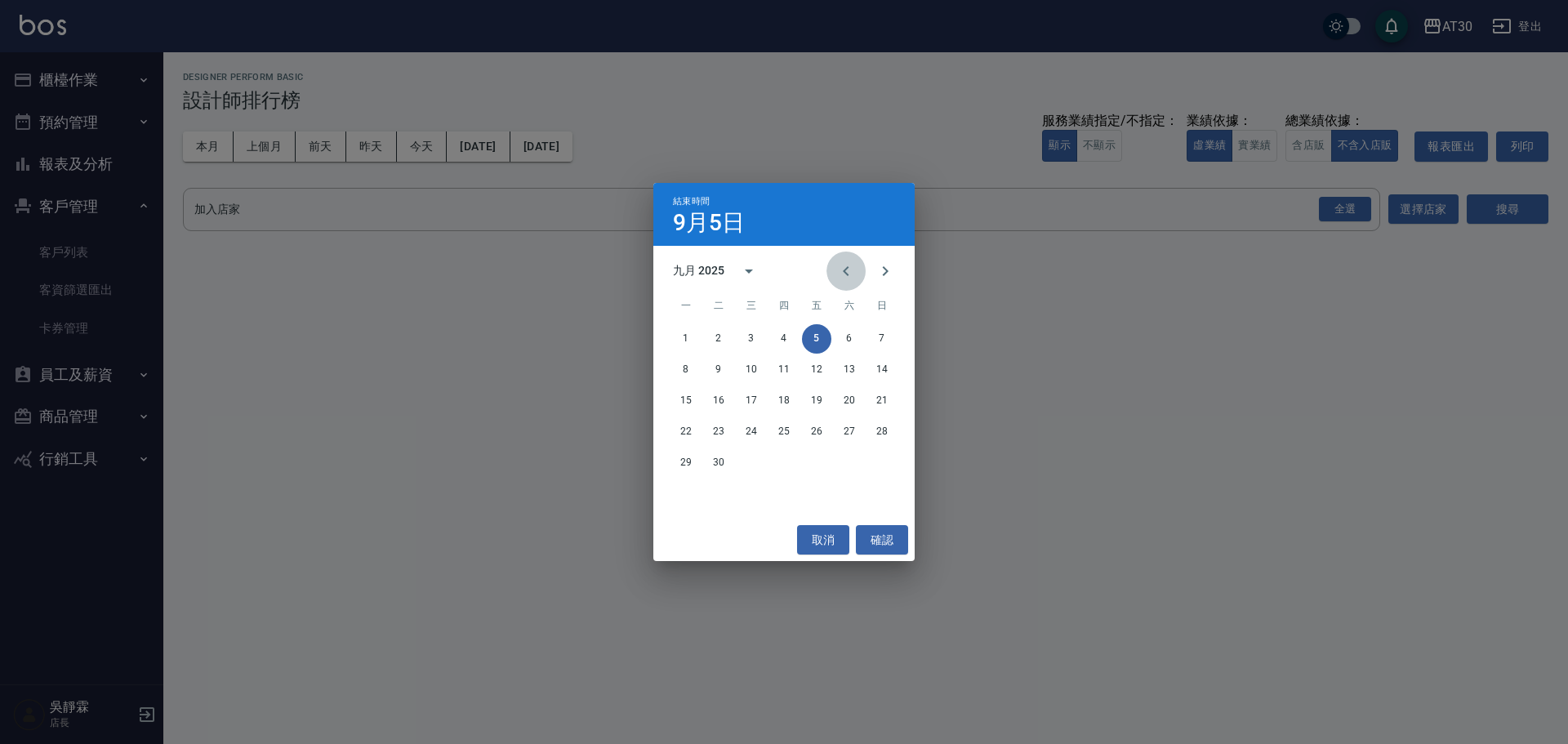
click at [849, 269] on icon "Previous month" at bounding box center [846, 271] width 20 height 20
click at [882, 463] on button "31" at bounding box center [882, 463] width 30 height 30
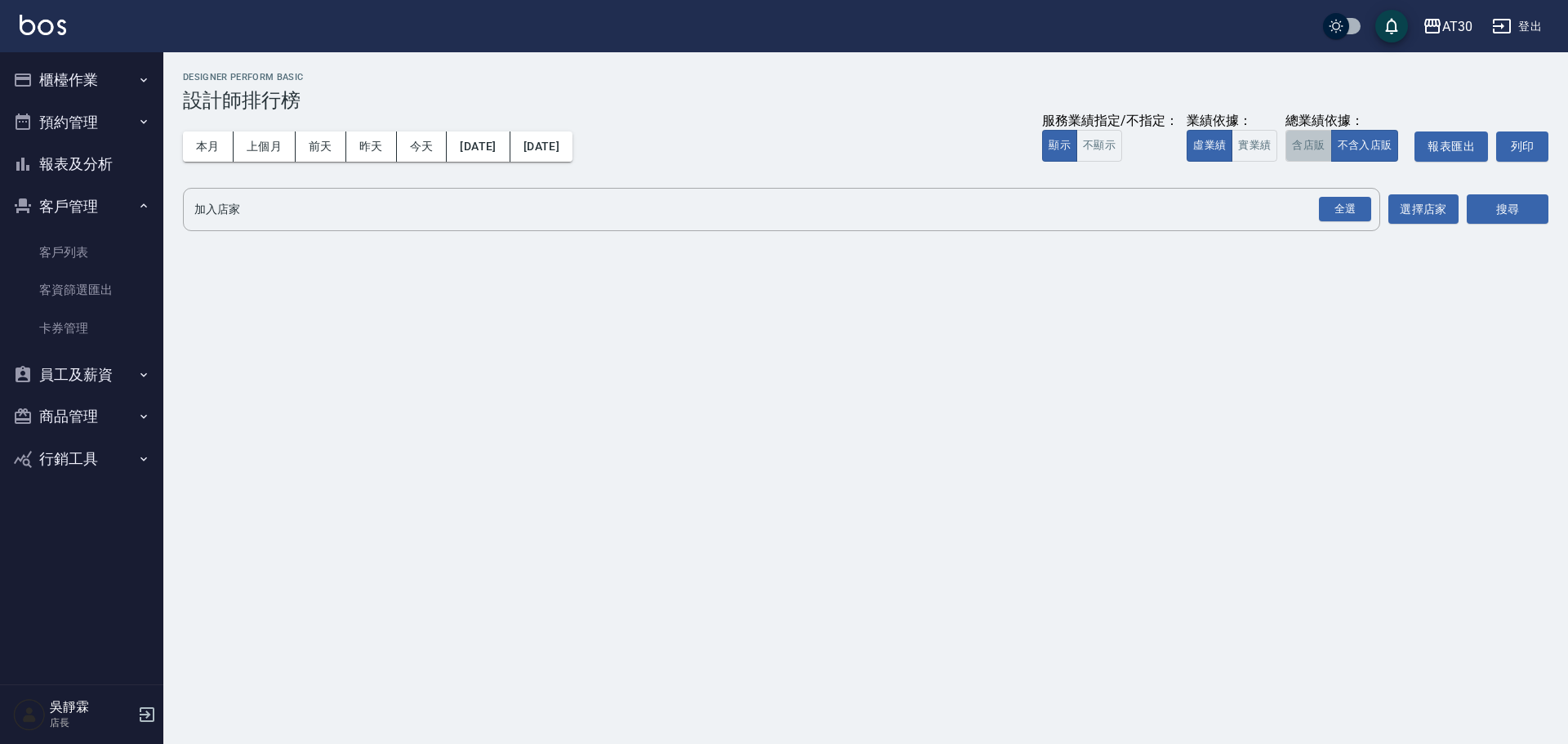
click at [1314, 149] on button "含店販" at bounding box center [1308, 145] width 46 height 32
click at [1353, 211] on div "全選" at bounding box center [1345, 209] width 52 height 25
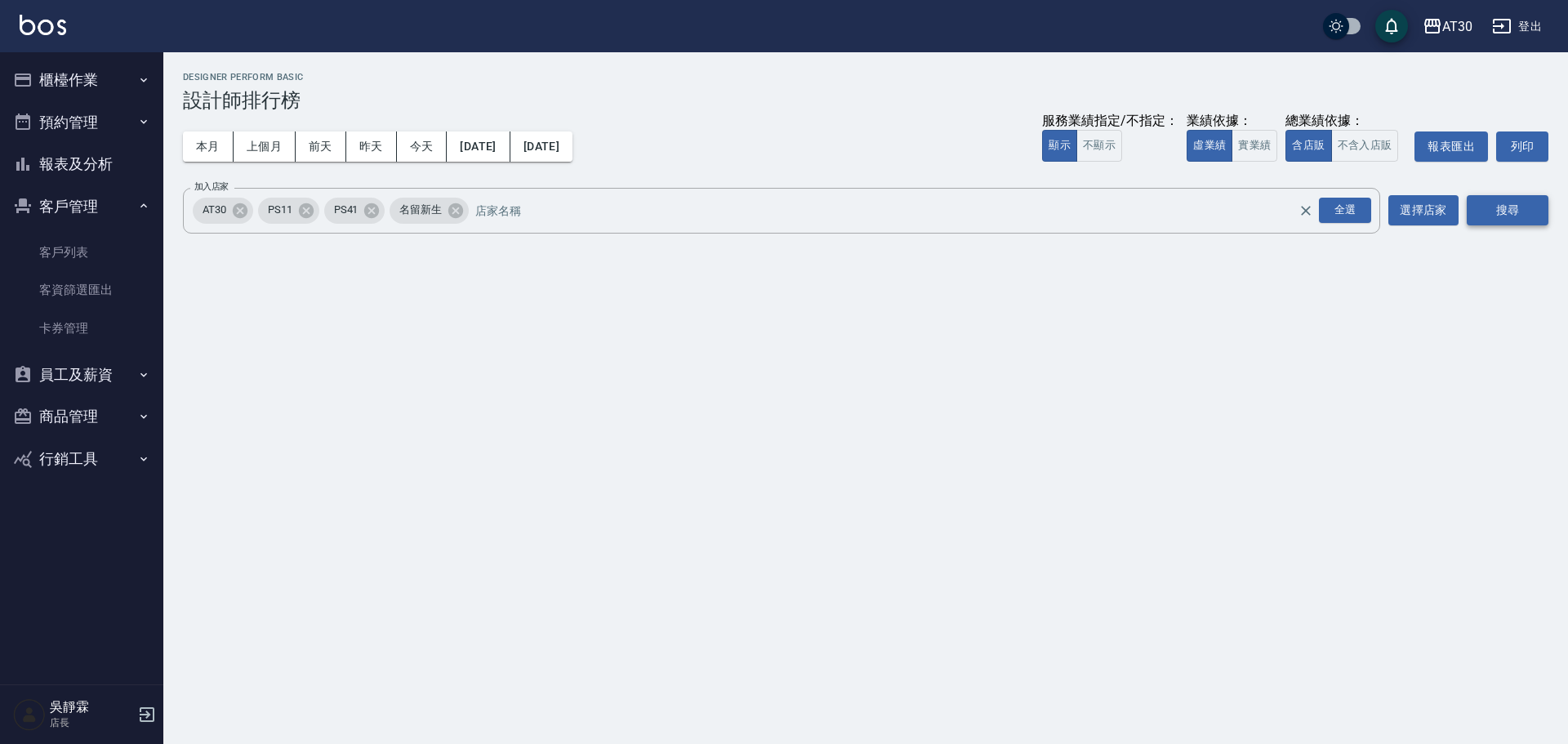
click at [1492, 205] on button "搜尋" at bounding box center [1508, 211] width 82 height 31
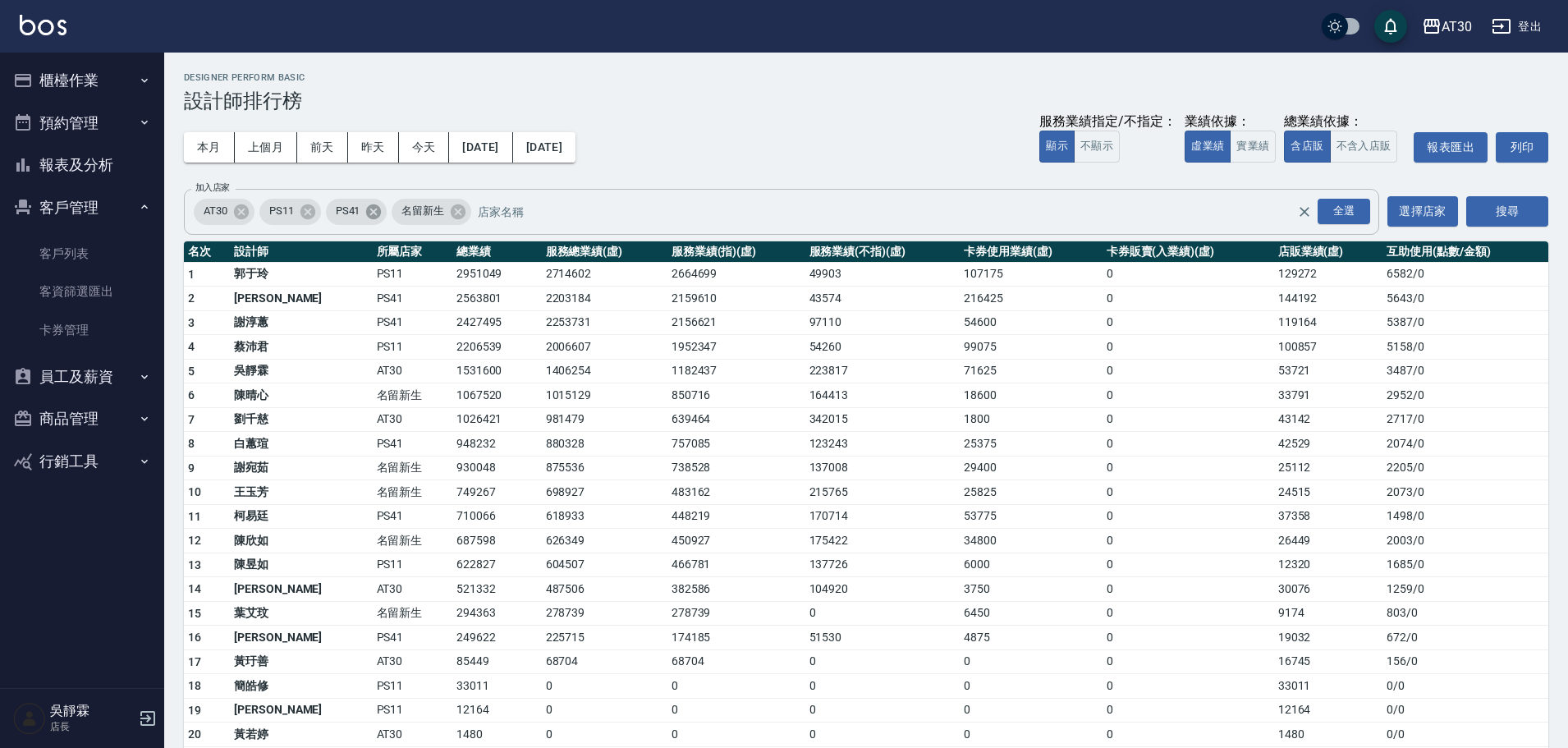
click at [374, 208] on icon at bounding box center [373, 211] width 14 height 14
click at [311, 210] on icon at bounding box center [308, 212] width 18 height 18
click at [1492, 213] on button "搜尋" at bounding box center [1507, 212] width 82 height 31
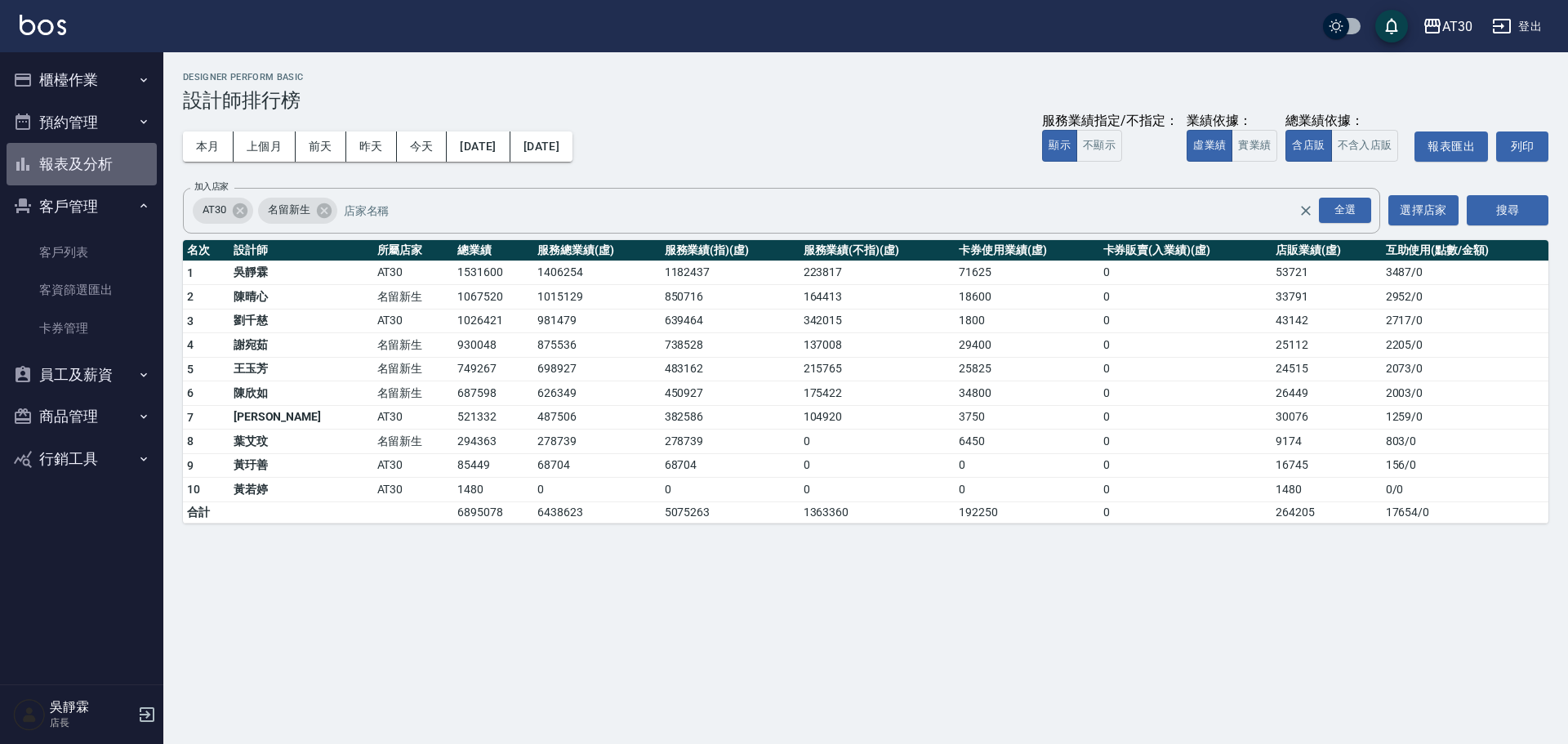
click at [101, 158] on button "報表及分析" at bounding box center [81, 164] width 150 height 42
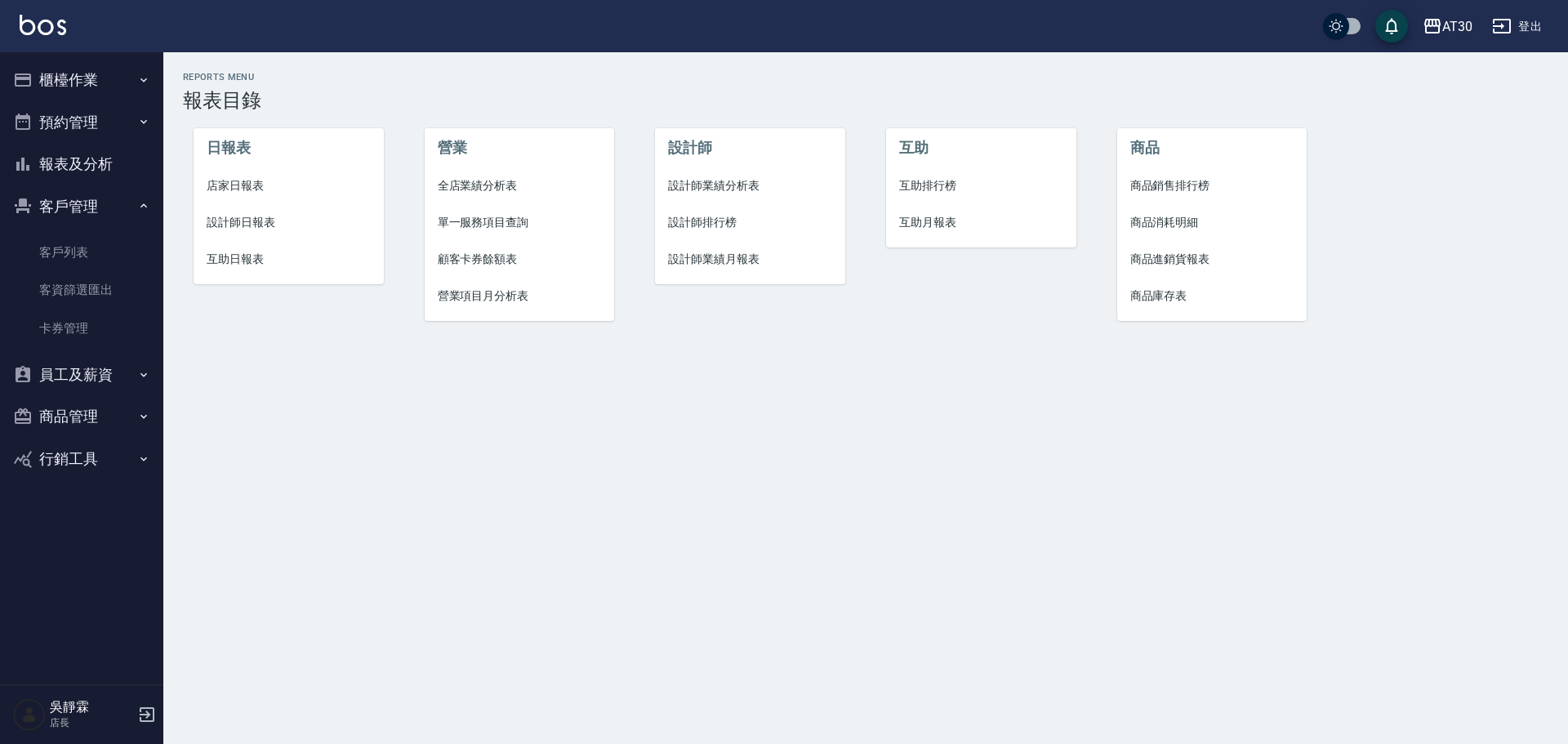
click at [938, 193] on span "互助排行榜" at bounding box center [981, 186] width 164 height 17
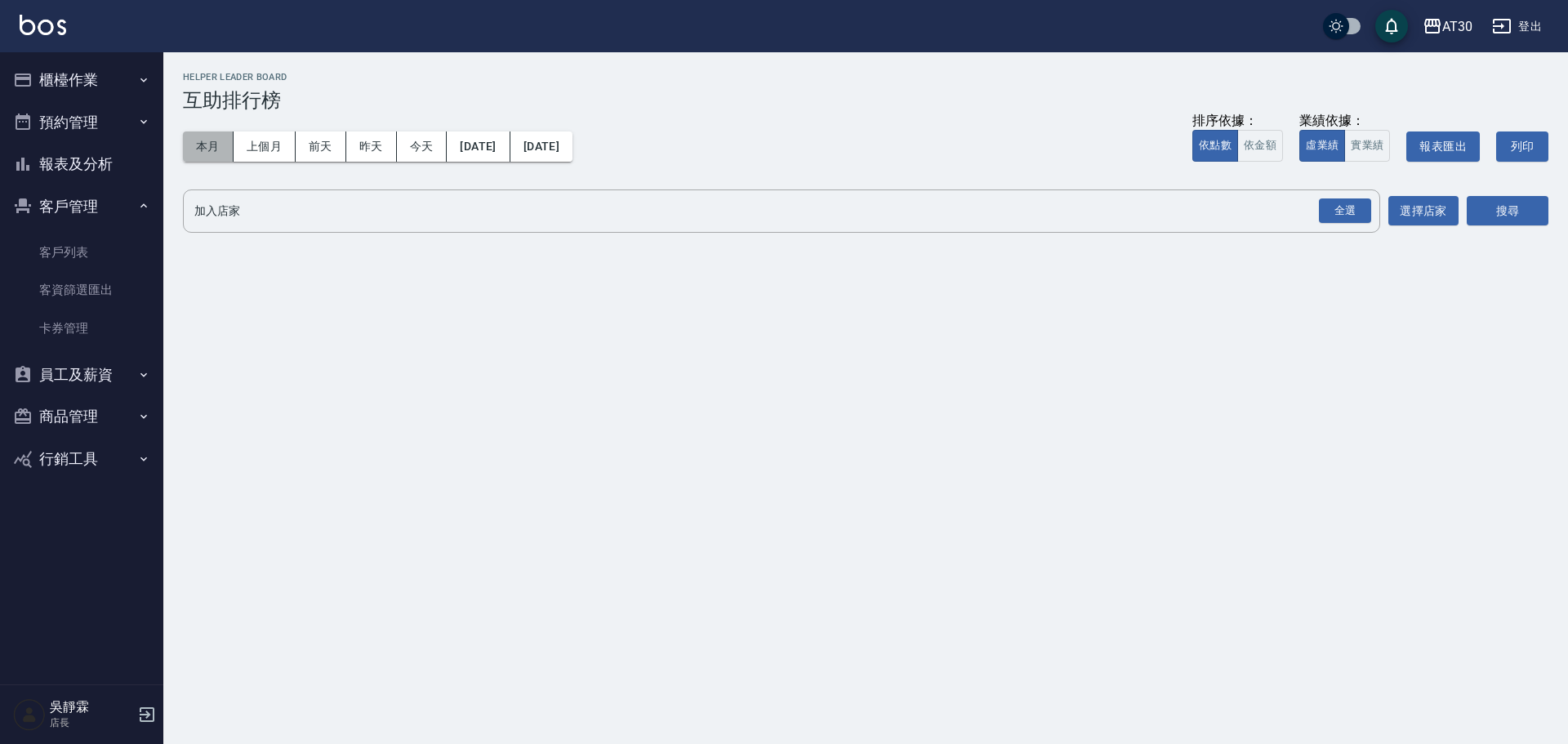
click at [227, 150] on button "本月" at bounding box center [208, 147] width 50 height 31
click at [269, 152] on button "上個月" at bounding box center [264, 147] width 62 height 31
click at [1375, 197] on div "全選 加入店家" at bounding box center [781, 211] width 1198 height 43
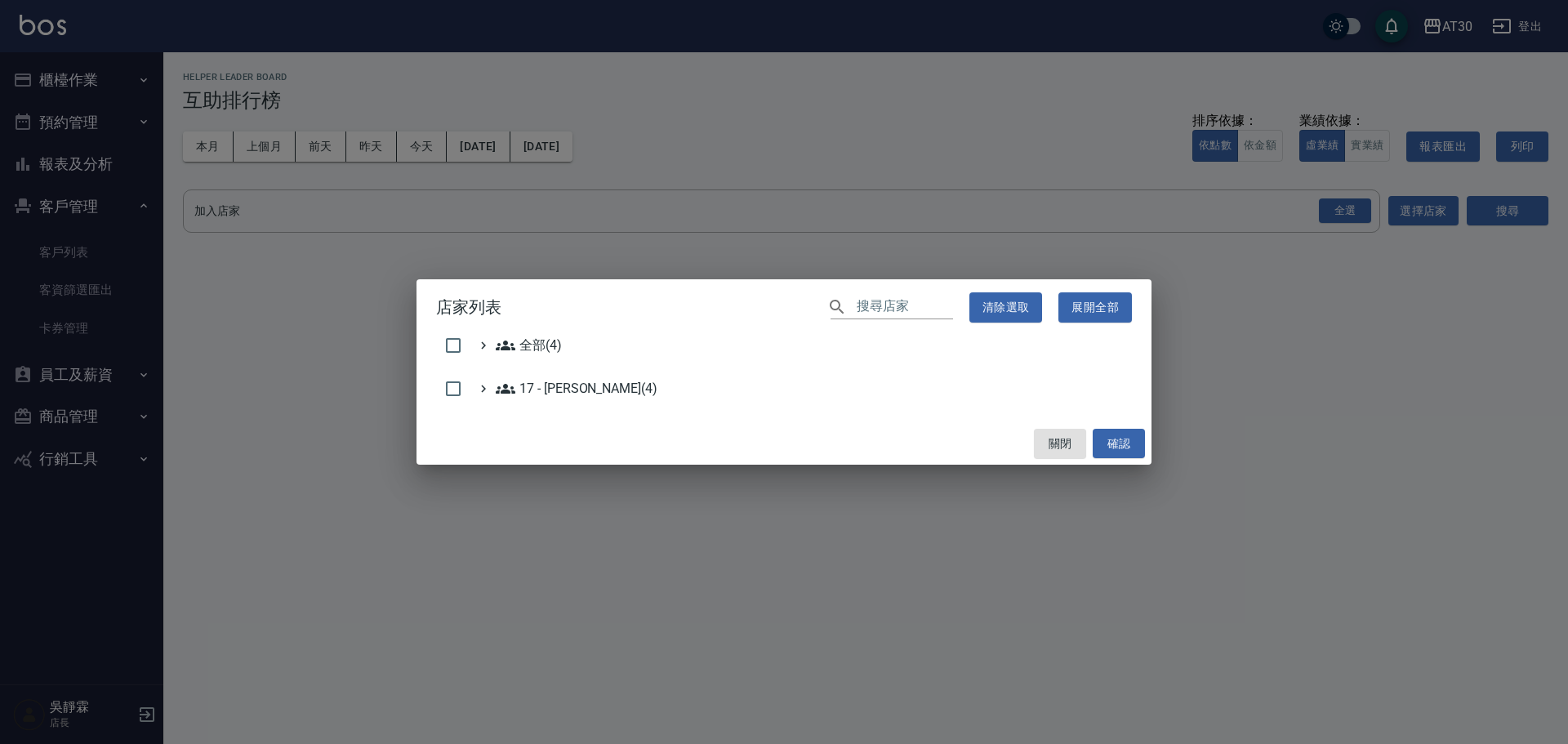
click at [1354, 211] on div "店家列表 ​ 清除選取 展開全部 全部(4) 17 - 顏鵬原(4) 關閉 確認" at bounding box center [784, 372] width 1568 height 744
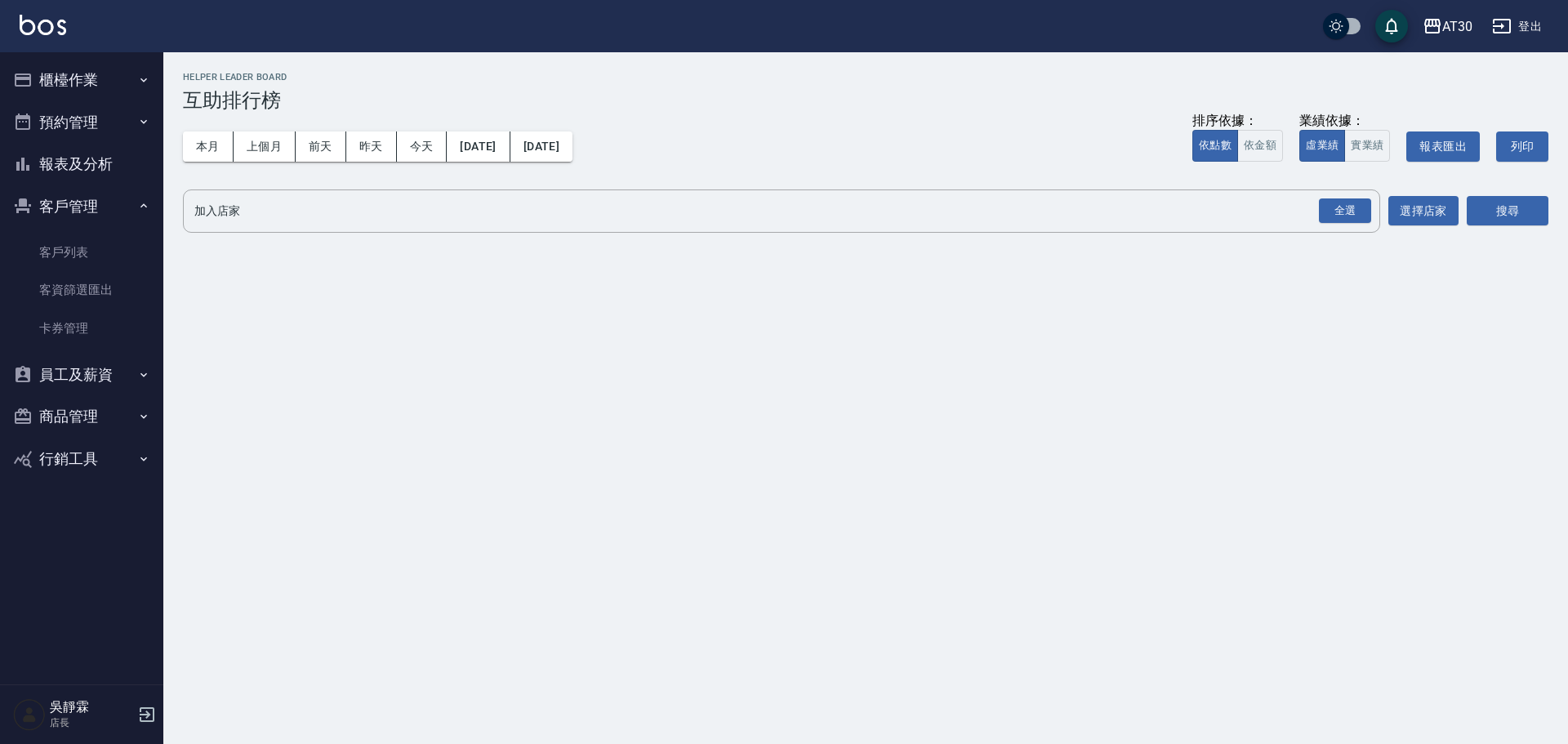
click at [1340, 232] on div "AT30 2025-08-01 - 2025-08-31 互助排行榜 列印時間： 2025-09-05-14:48 Helper Leader Board 互…" at bounding box center [865, 156] width 1405 height 208
click at [1341, 209] on div "全選" at bounding box center [1345, 211] width 52 height 25
click at [1494, 211] on button "搜尋" at bounding box center [1508, 212] width 82 height 31
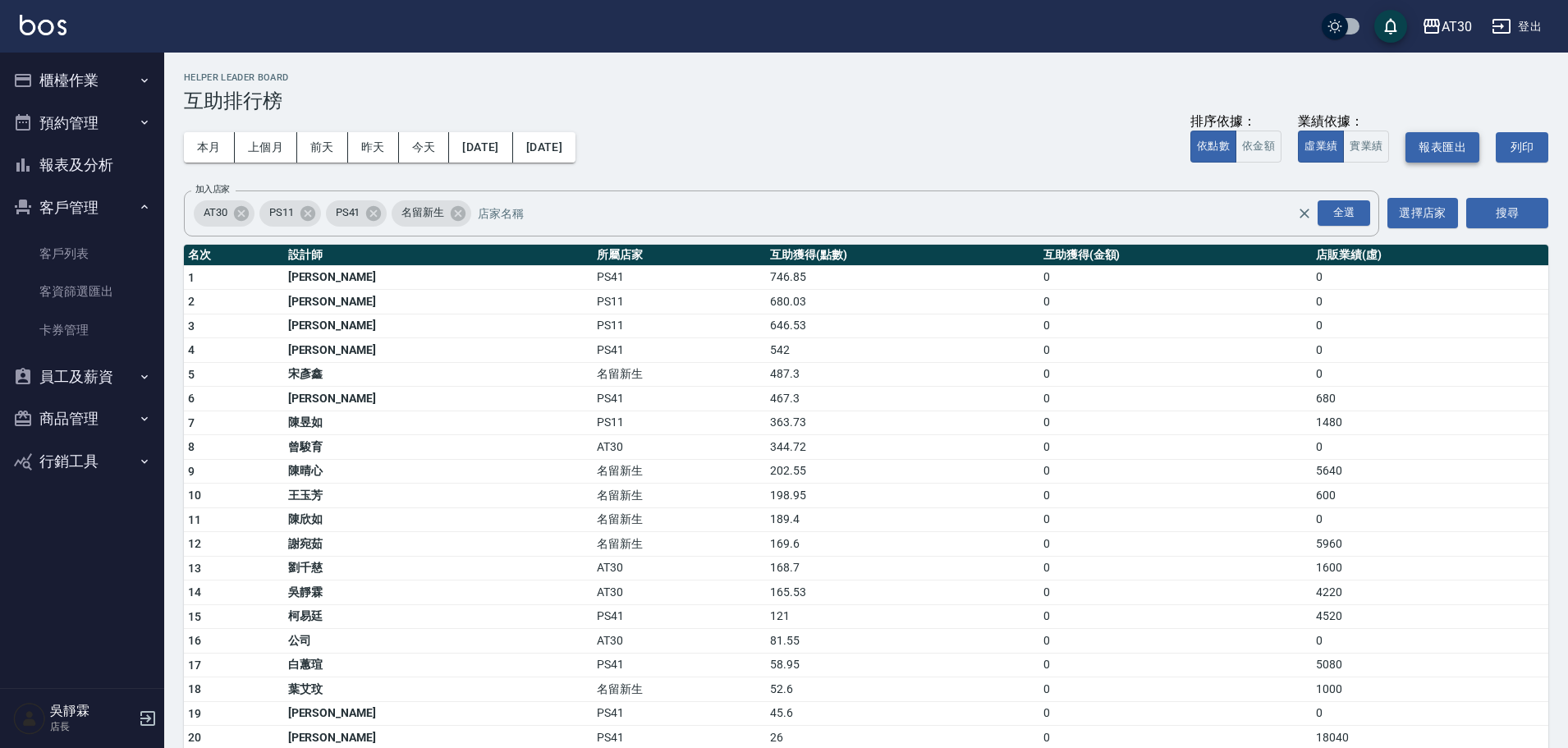
click at [1434, 145] on button "報表匯出" at bounding box center [1443, 148] width 74 height 31
click at [623, 222] on input "加入店家" at bounding box center [899, 213] width 852 height 29
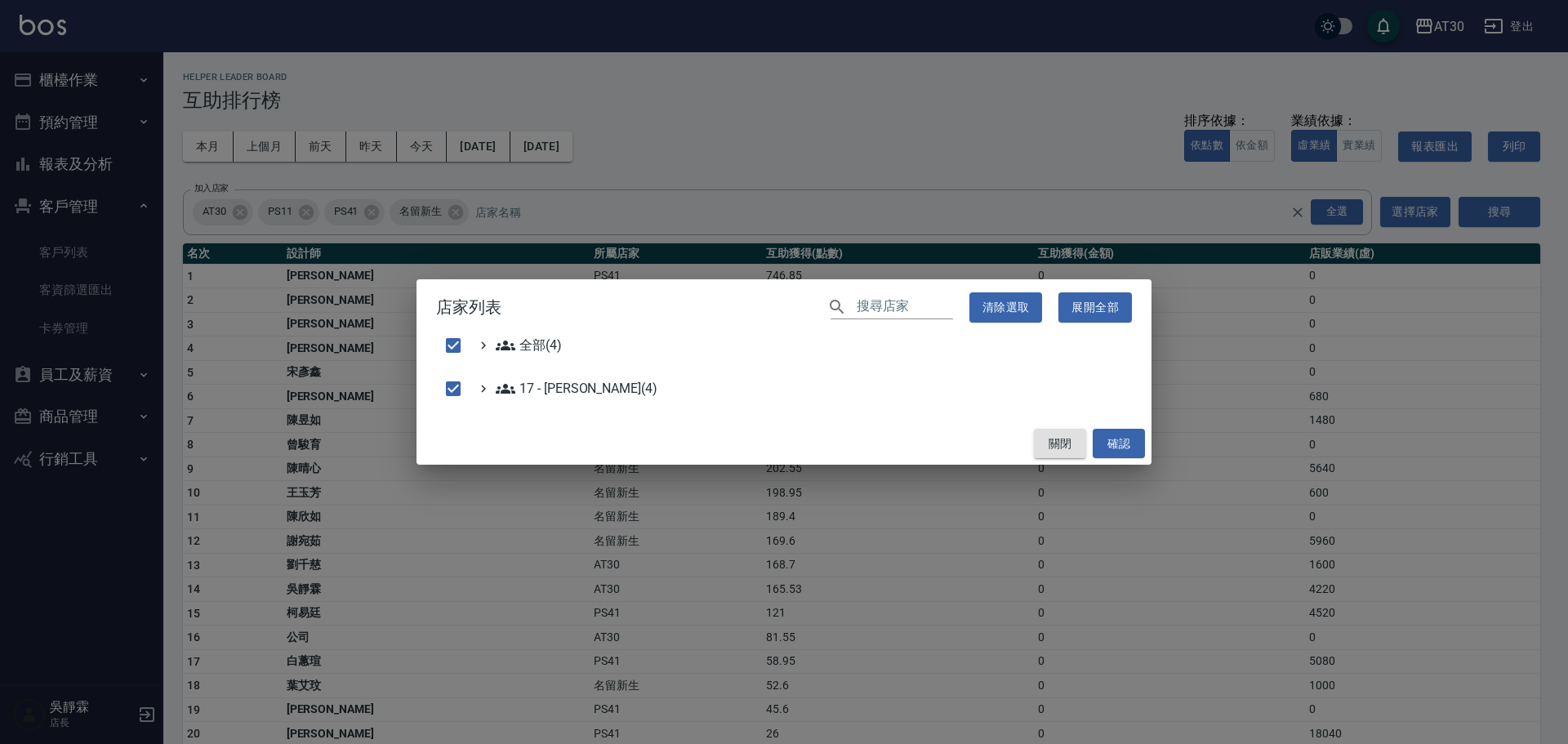
click at [1062, 442] on button "關閉" at bounding box center [1060, 444] width 52 height 31
checkbox input "false"
